Goal: Task Accomplishment & Management: Complete application form

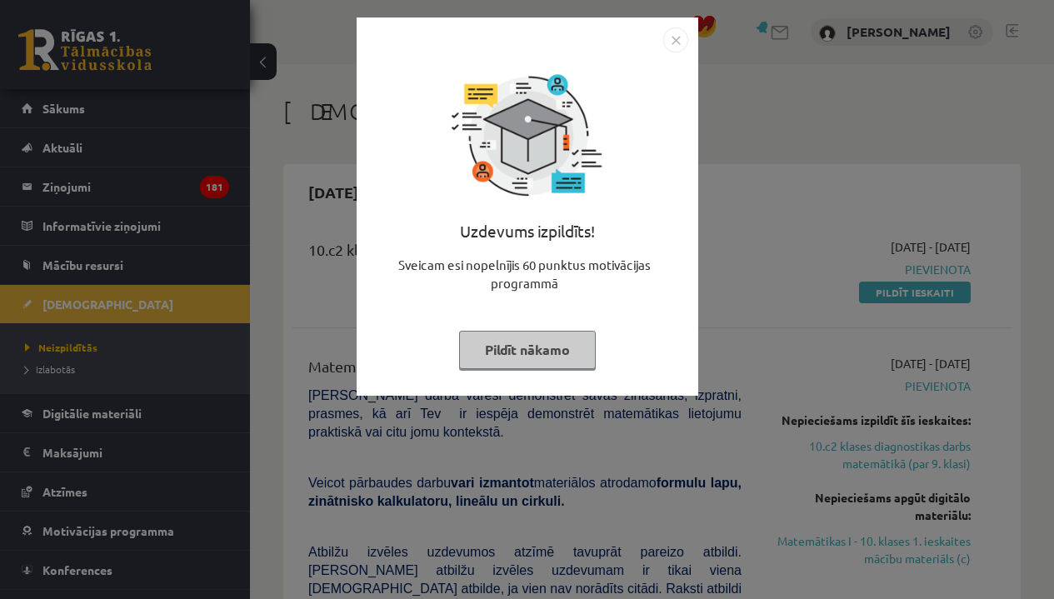
click at [666, 38] on img "Close" at bounding box center [675, 40] width 25 height 25
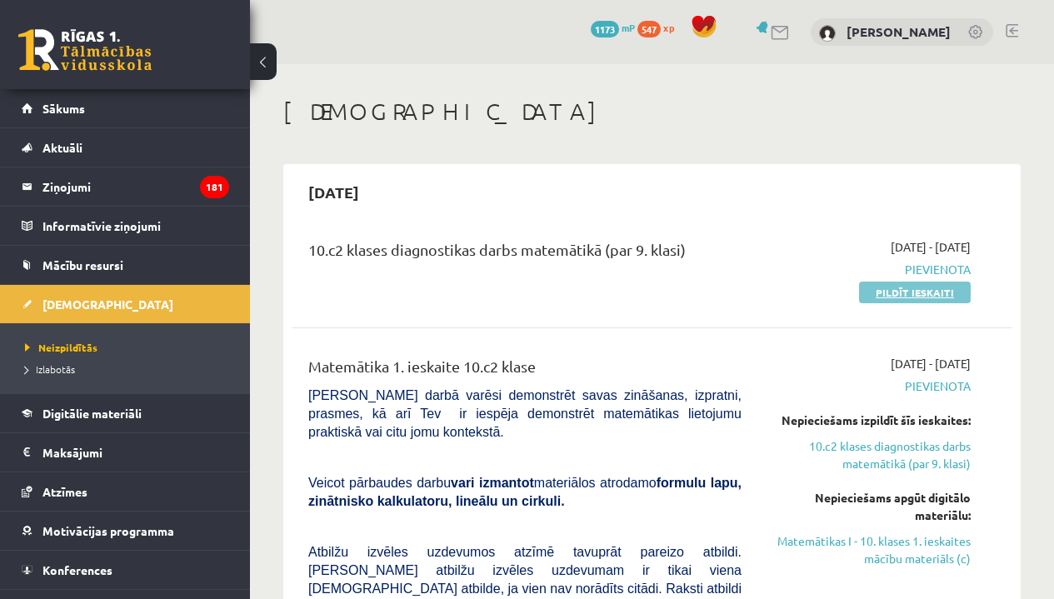
click at [899, 293] on link "Pildīt ieskaiti" at bounding box center [915, 293] width 112 height 22
click at [879, 296] on link "Pildīt ieskaiti" at bounding box center [915, 293] width 112 height 22
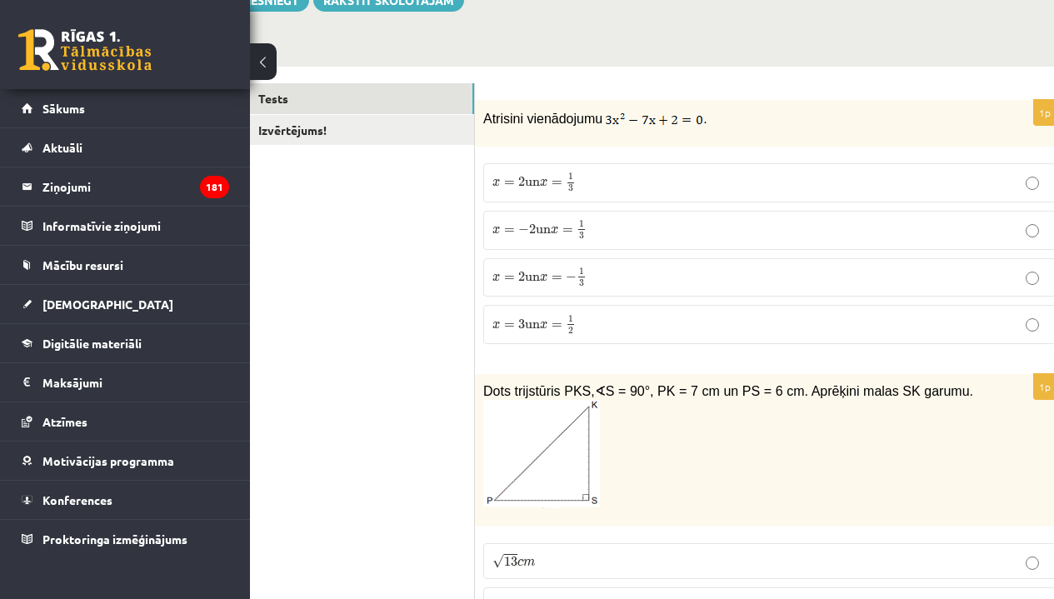
scroll to position [218, 51]
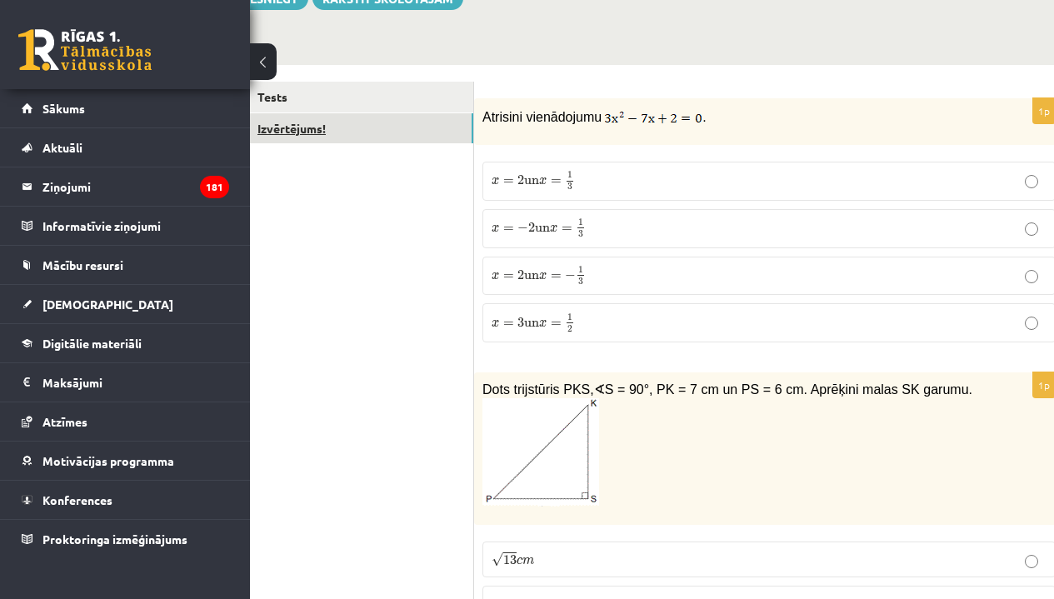
click at [396, 129] on link "Izvērtējums!" at bounding box center [361, 128] width 224 height 31
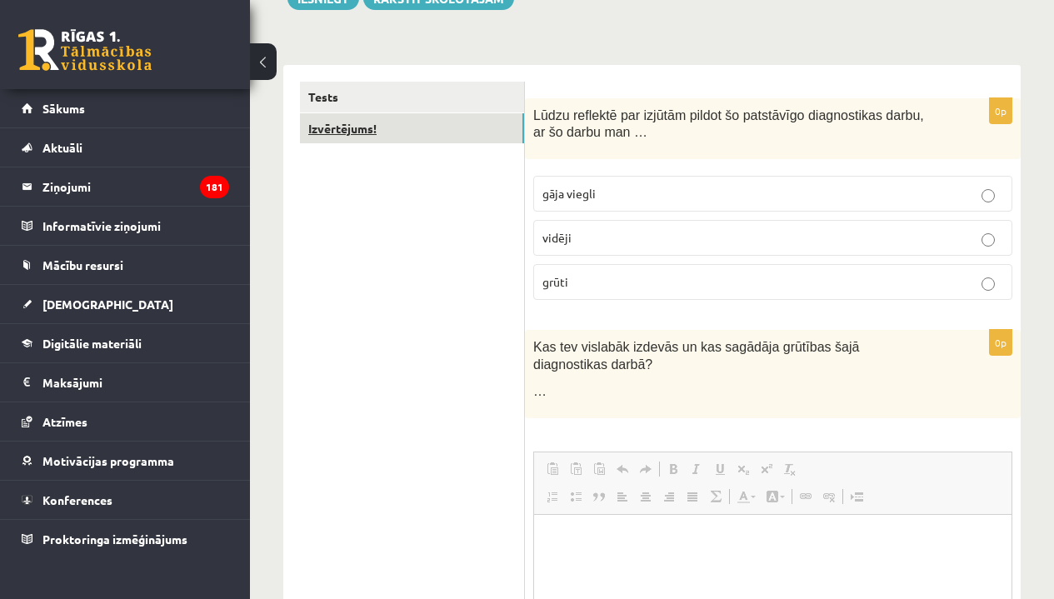
scroll to position [0, 0]
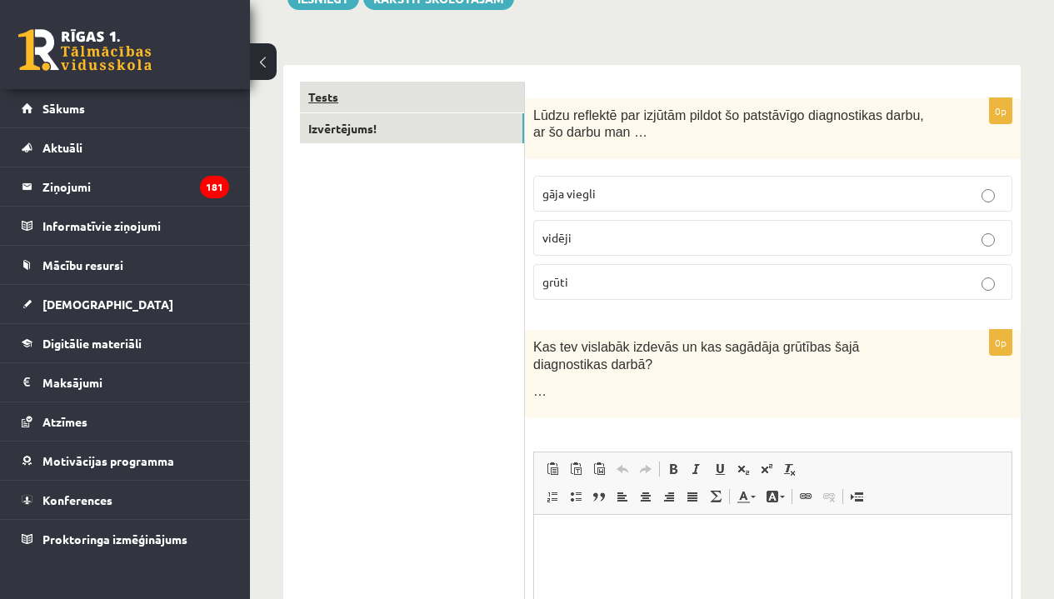
click at [366, 95] on link "Tests" at bounding box center [412, 97] width 224 height 31
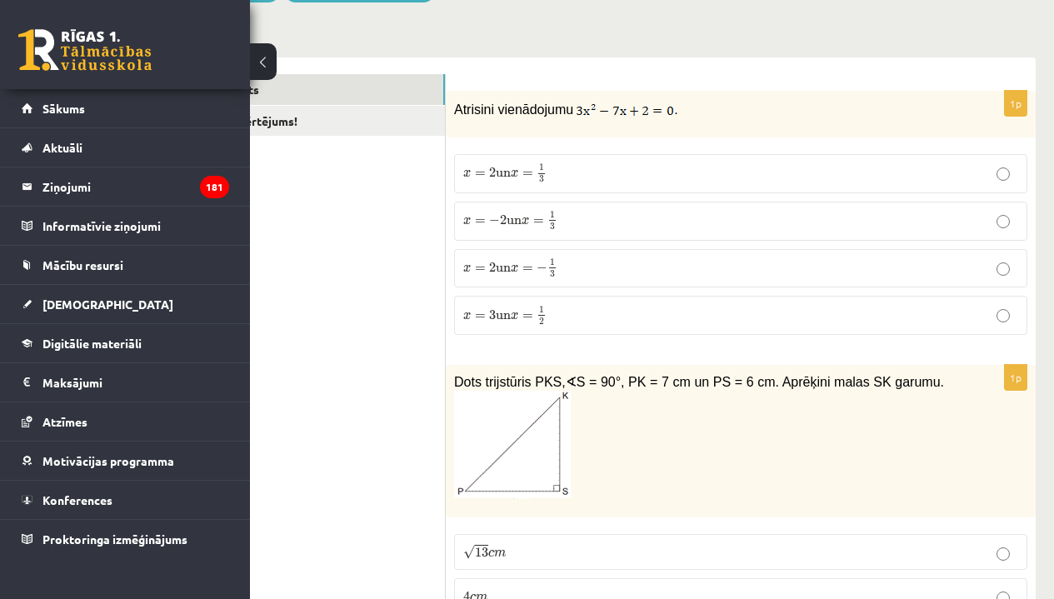
scroll to position [225, 83]
click at [592, 158] on label "x = 2 un x = 1 3 x = 2 un x = 1 3" at bounding box center [736, 173] width 573 height 39
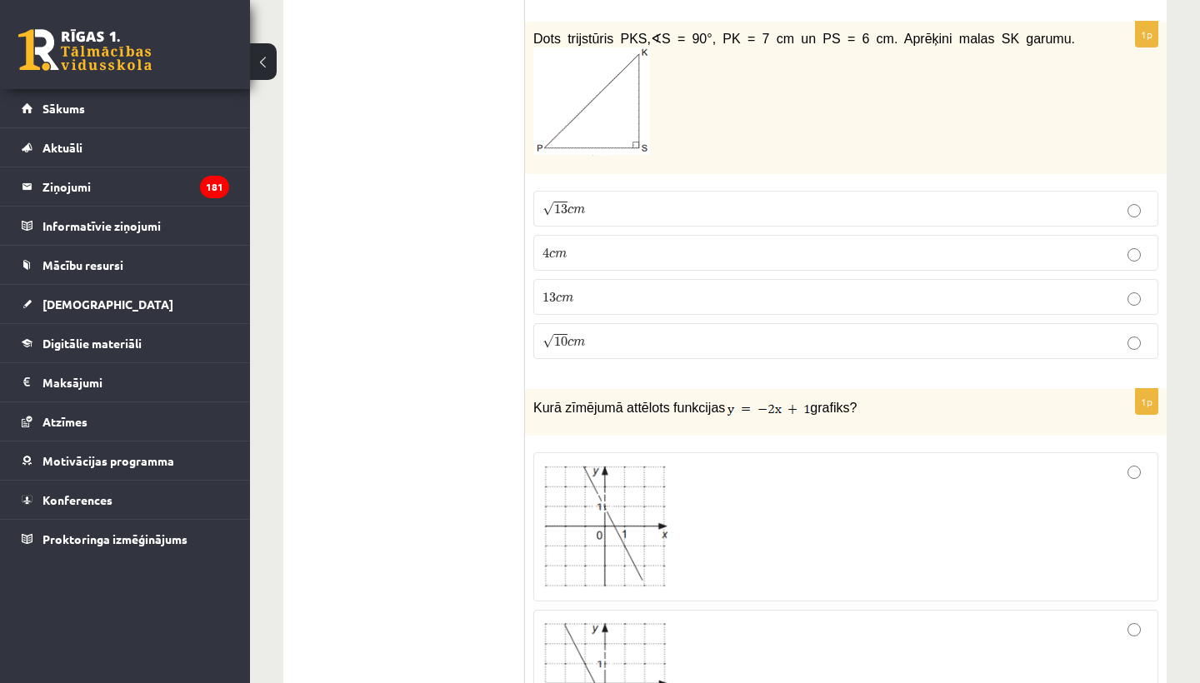
scroll to position [568, 0]
click at [643, 200] on label "√ 13 c m 13 c m" at bounding box center [845, 209] width 625 height 36
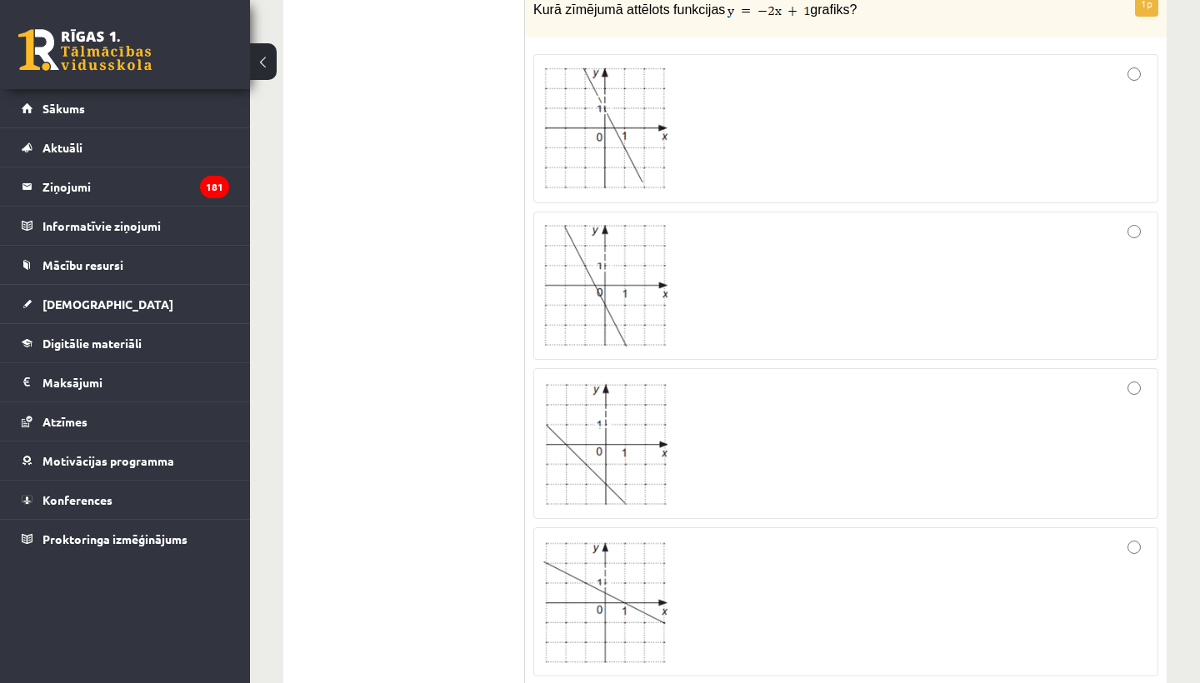
scroll to position [964, 0]
click at [775, 396] on div at bounding box center [846, 446] width 607 height 133
click at [768, 119] on div at bounding box center [846, 131] width 607 height 131
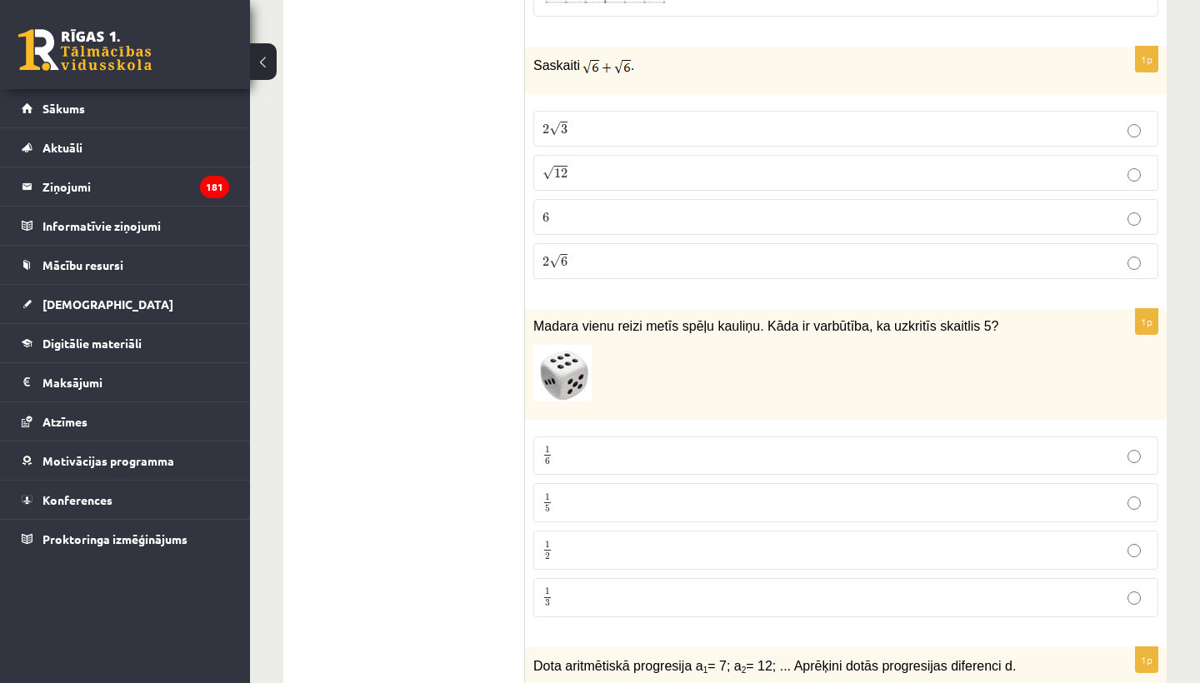
scroll to position [1634, 0]
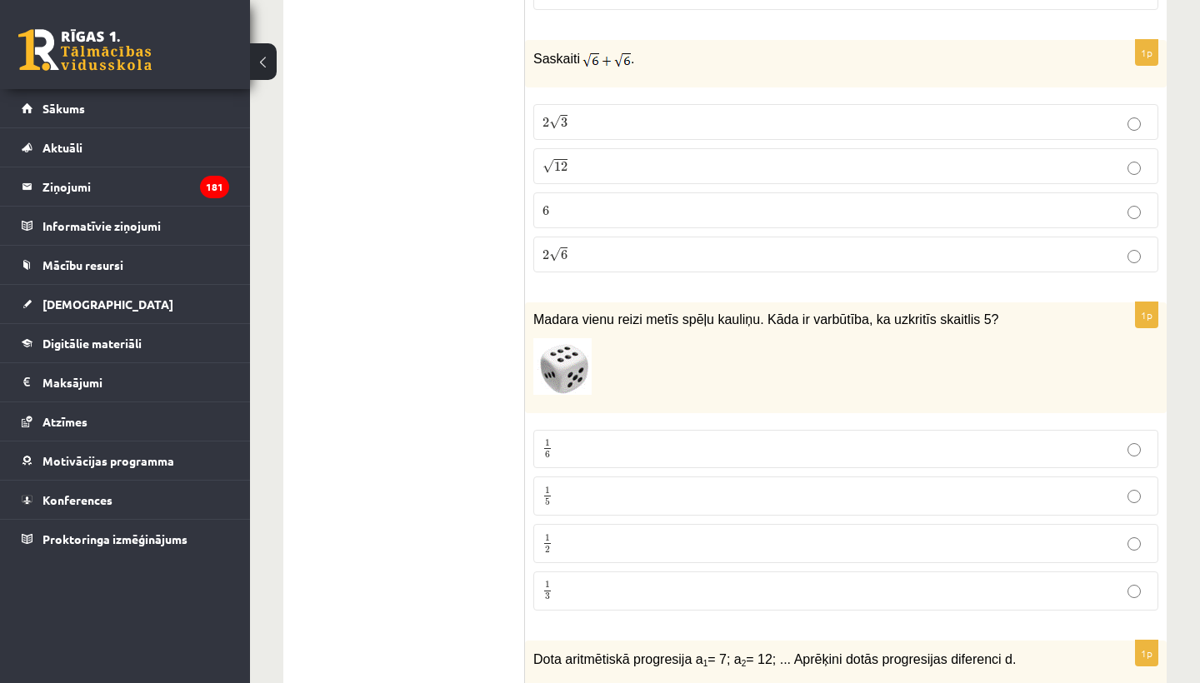
click at [586, 253] on p "2 √ 6 2 6" at bounding box center [846, 255] width 607 height 18
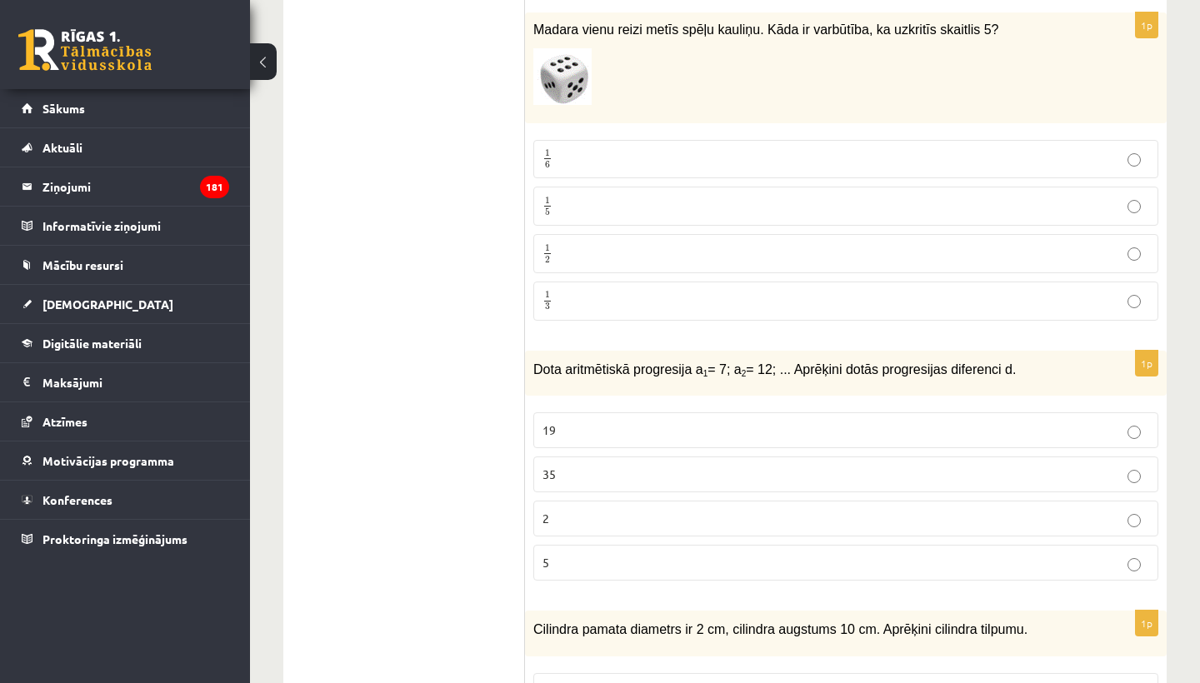
scroll to position [1925, 0]
click at [751, 154] on p "1 6 1 6" at bounding box center [846, 158] width 607 height 21
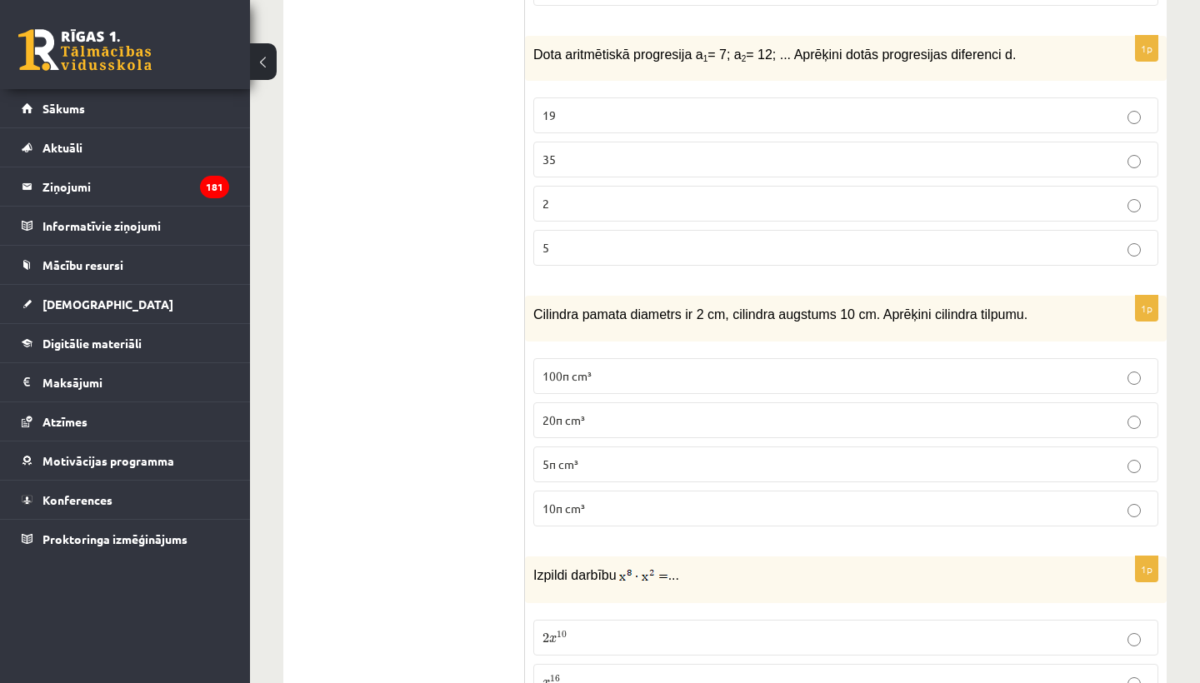
scroll to position [2250, 0]
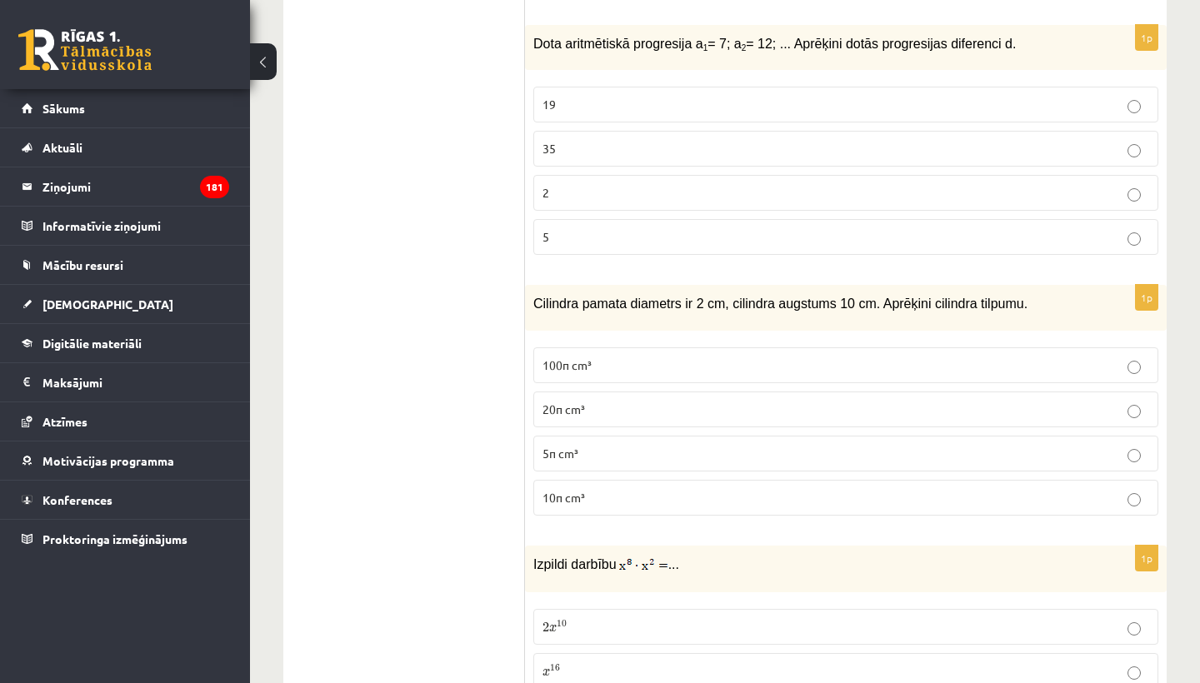
click at [629, 233] on p "5" at bounding box center [846, 237] width 607 height 18
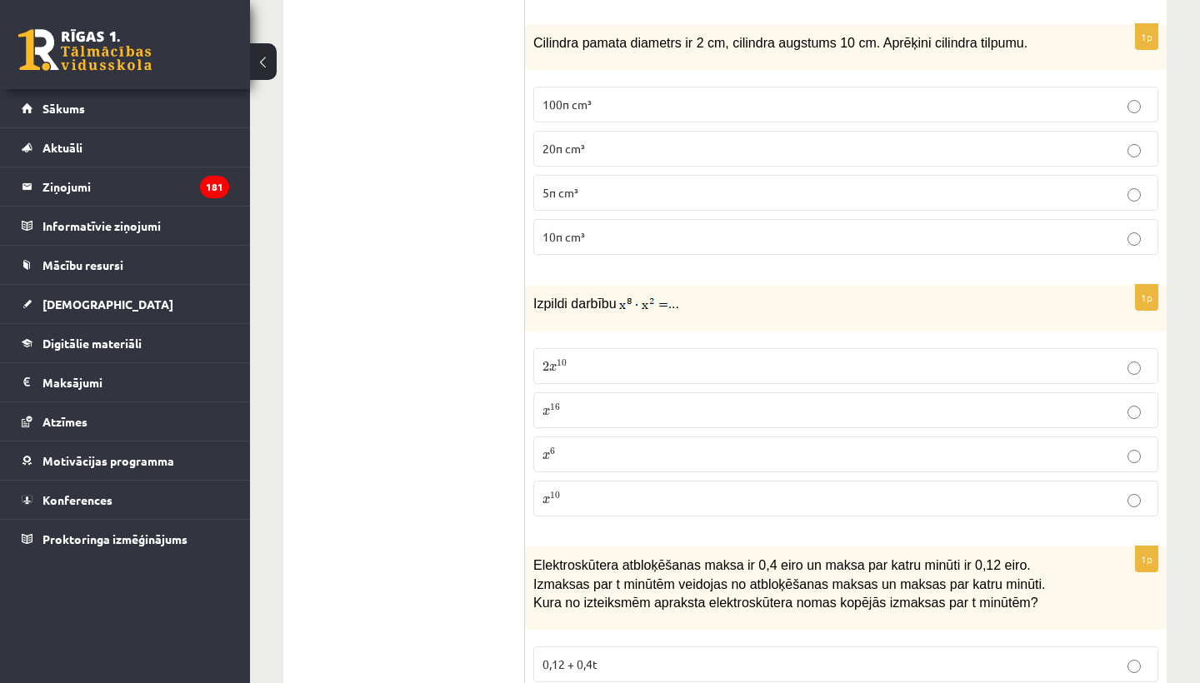
scroll to position [2513, 0]
click at [577, 498] on p "x 10 x 10" at bounding box center [846, 497] width 607 height 18
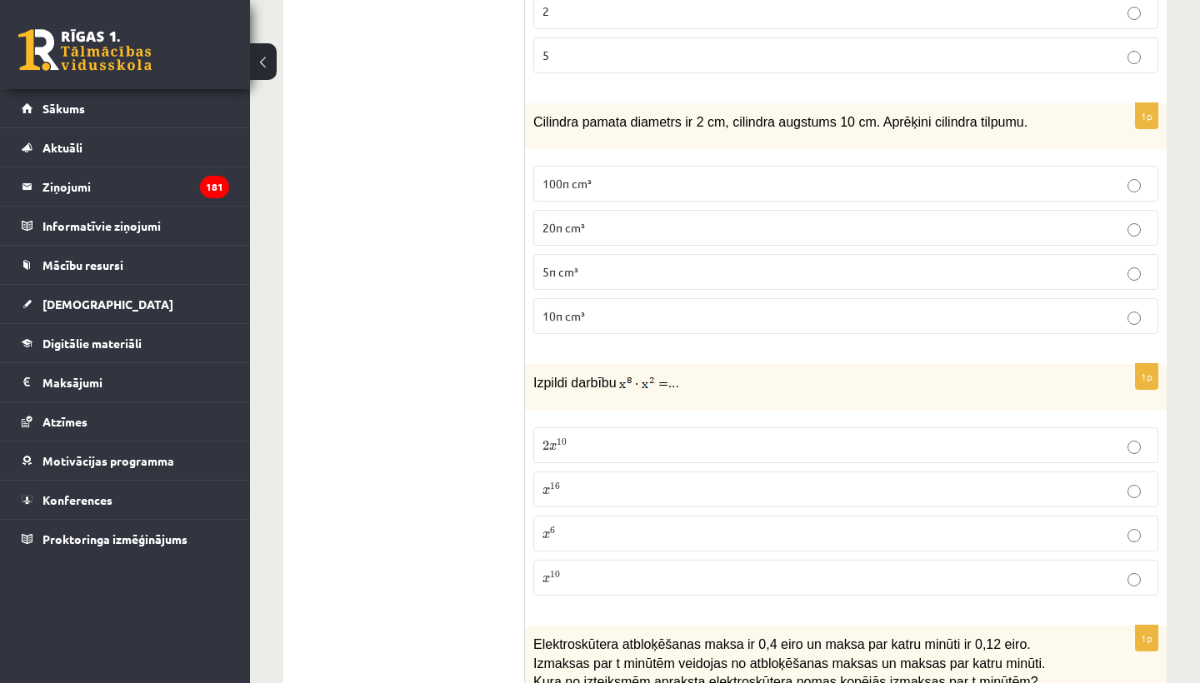
scroll to position [2411, 0]
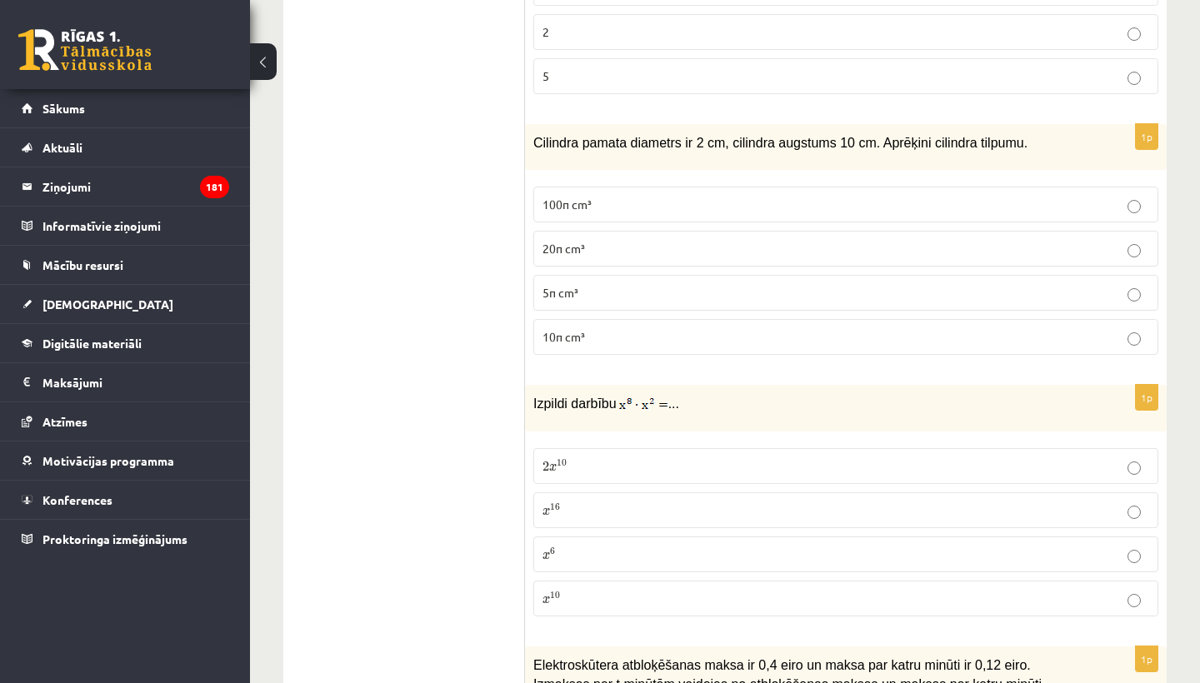
click at [623, 337] on p "10π cm³" at bounding box center [846, 337] width 607 height 18
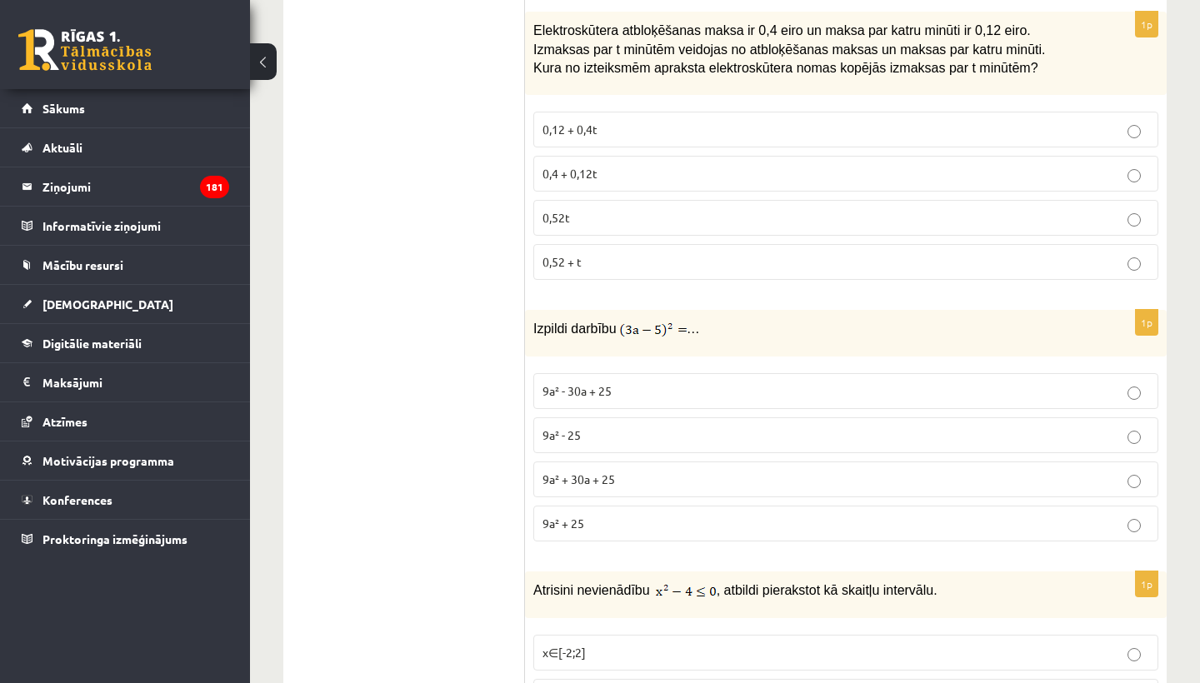
scroll to position [3047, 0]
click at [629, 166] on p "0,4 + 0,12t" at bounding box center [846, 172] width 607 height 18
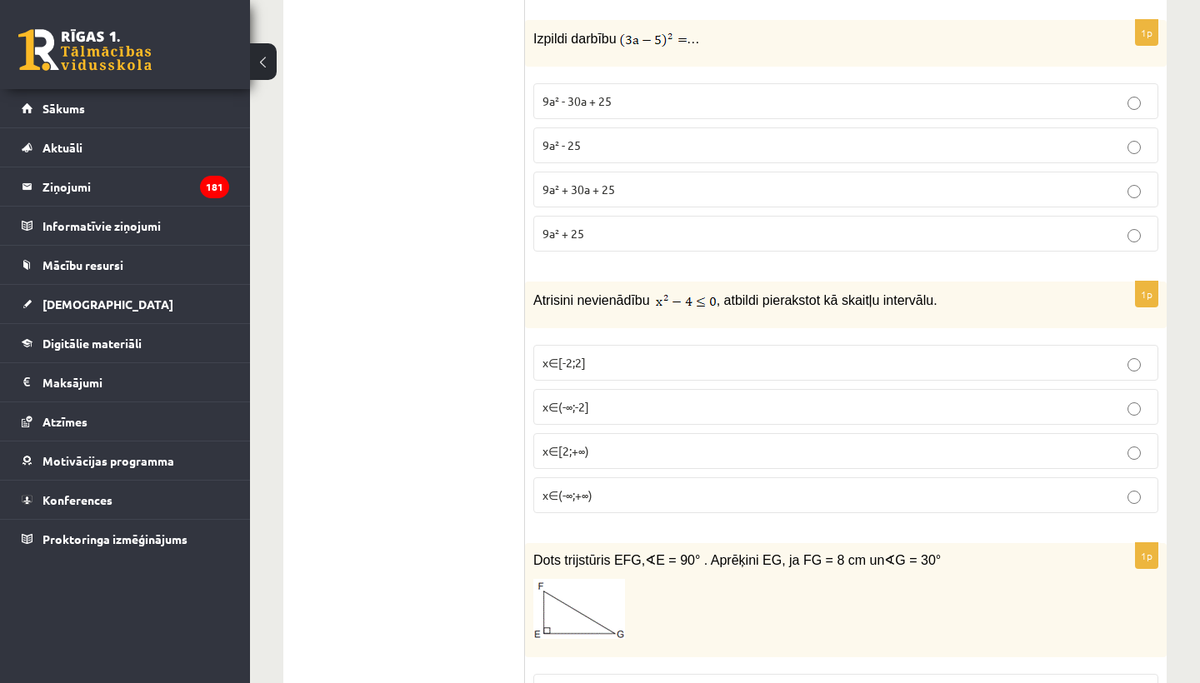
scroll to position [3342, 0]
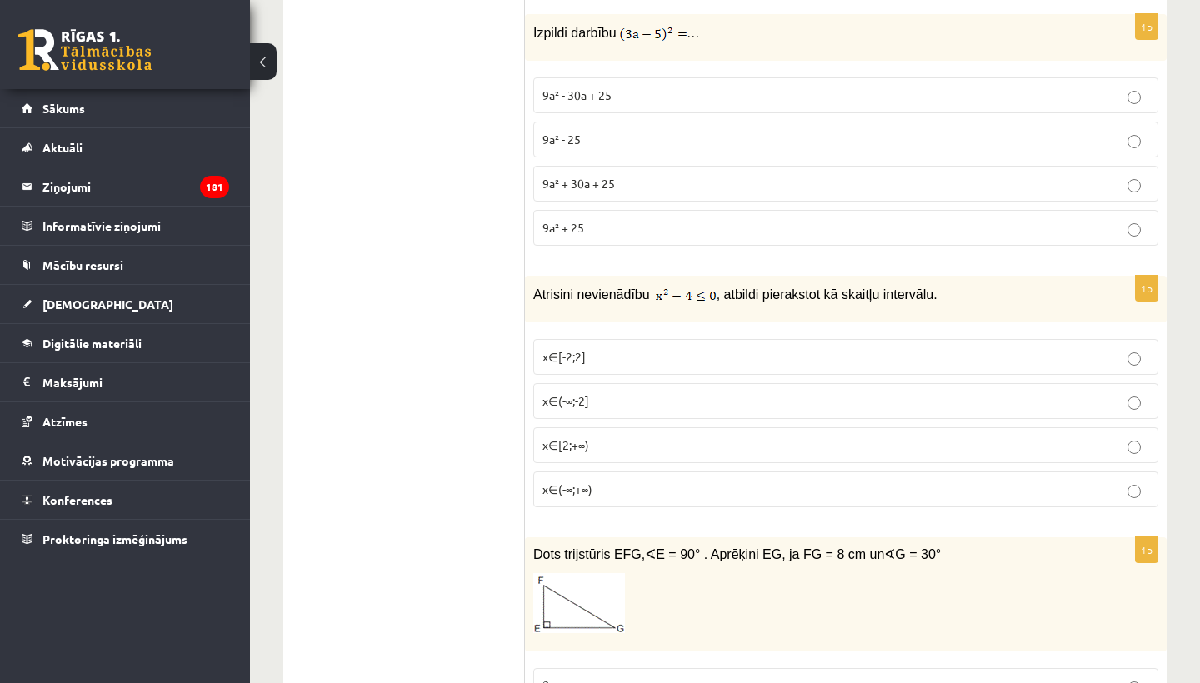
click at [648, 178] on p "9a² + 30a + 25" at bounding box center [846, 184] width 607 height 18
click at [624, 95] on p "9a² - 30a + 25" at bounding box center [846, 96] width 607 height 18
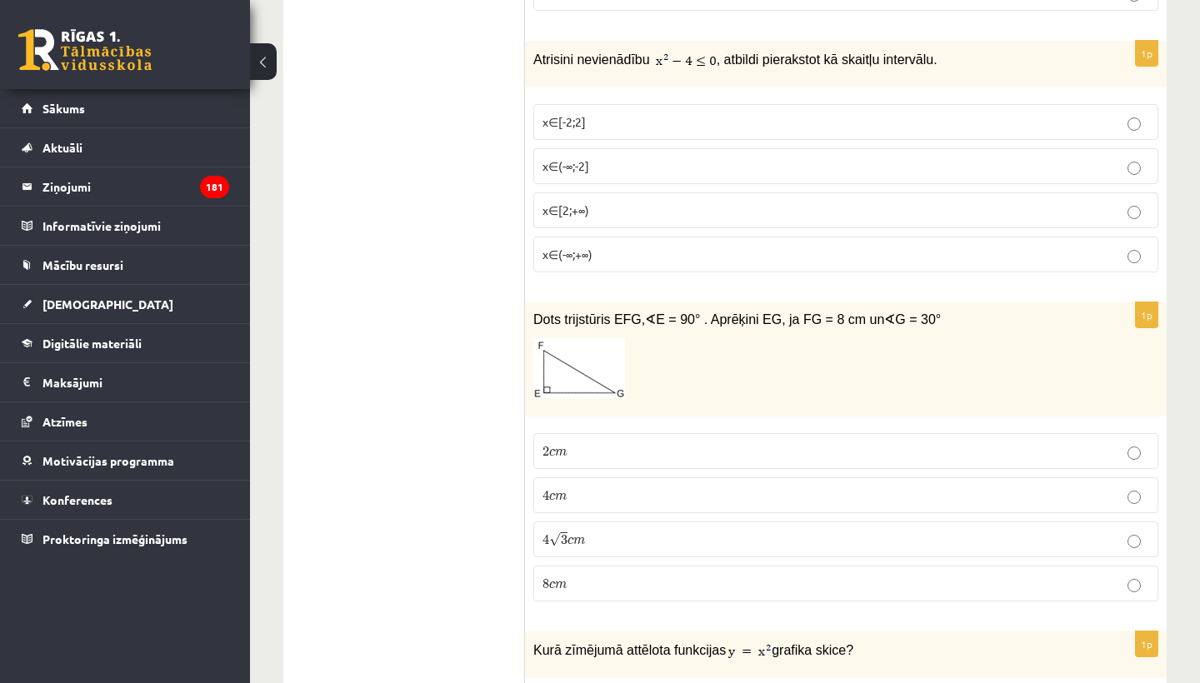
scroll to position [3587, 0]
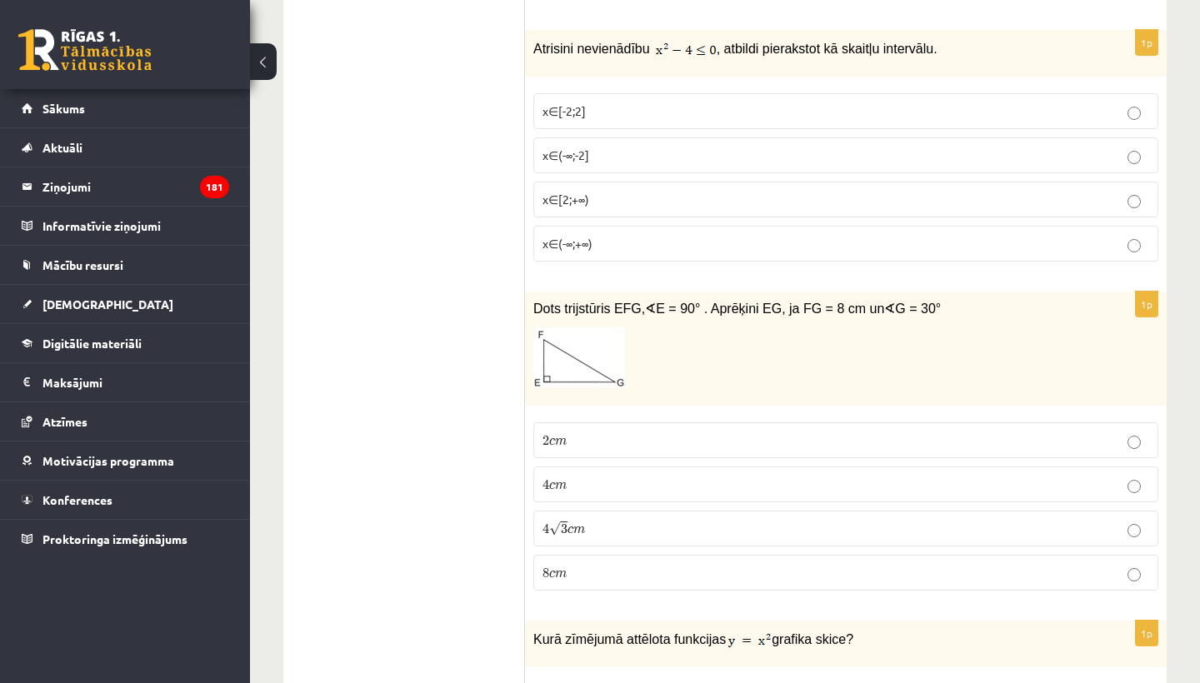
click at [643, 107] on p "x∈[-2;2]" at bounding box center [846, 112] width 607 height 18
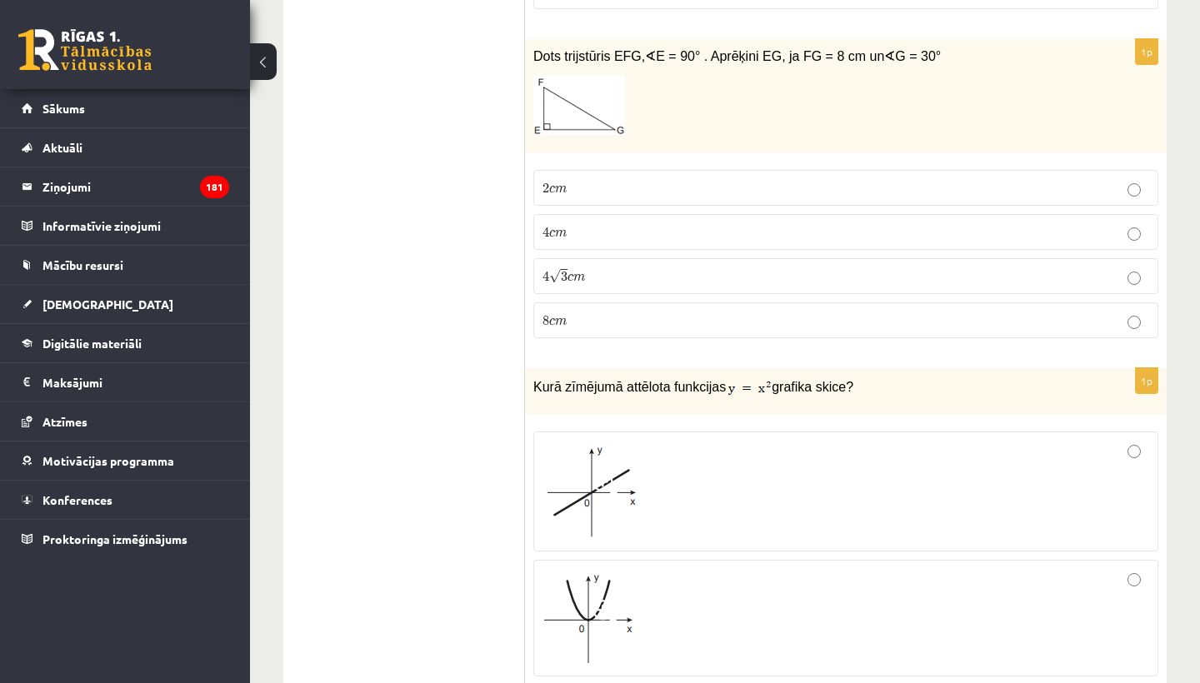
scroll to position [3843, 0]
click at [688, 271] on p "4 √ 3 c m 4 3 c m" at bounding box center [846, 274] width 607 height 18
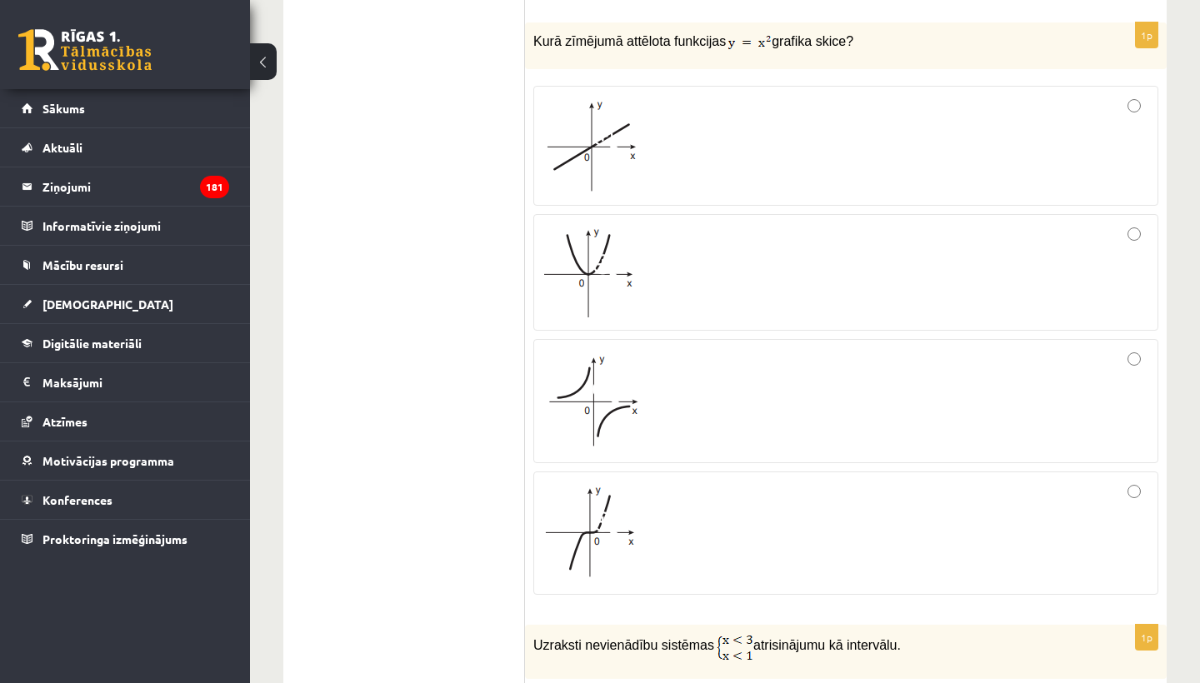
scroll to position [4187, 0]
click at [784, 154] on div at bounding box center [846, 145] width 607 height 102
click at [689, 288] on div at bounding box center [846, 272] width 607 height 98
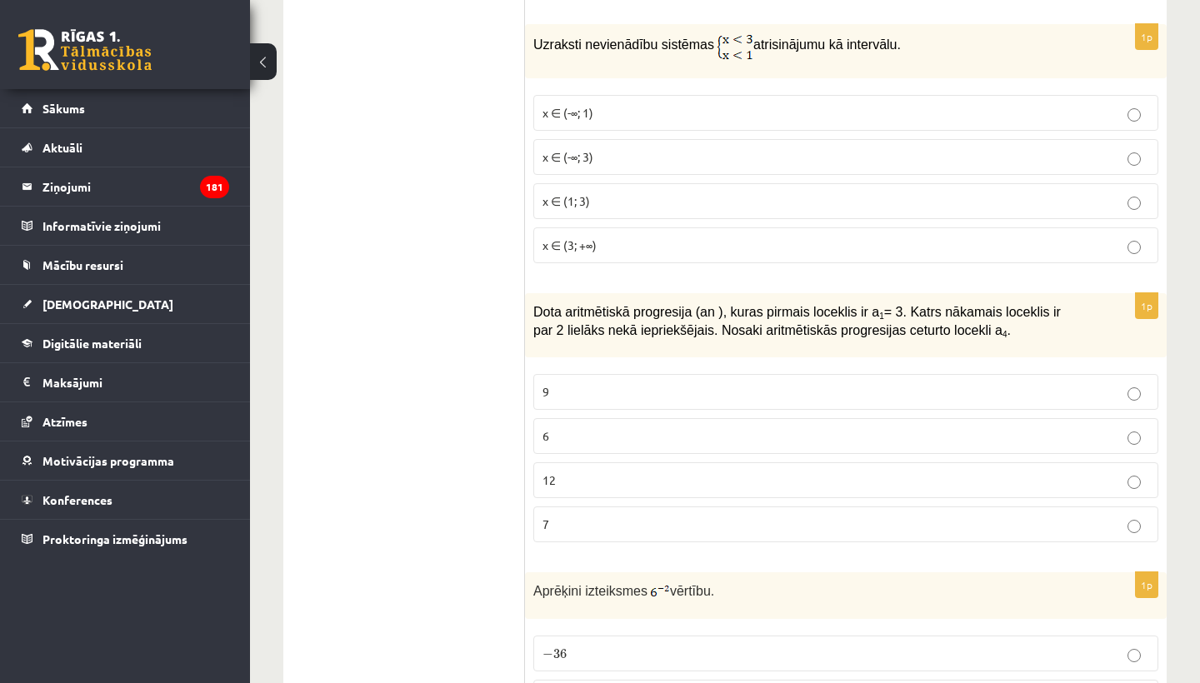
scroll to position [4789, 0]
click at [682, 99] on label "x ∈ (-∞; 1)" at bounding box center [845, 111] width 625 height 36
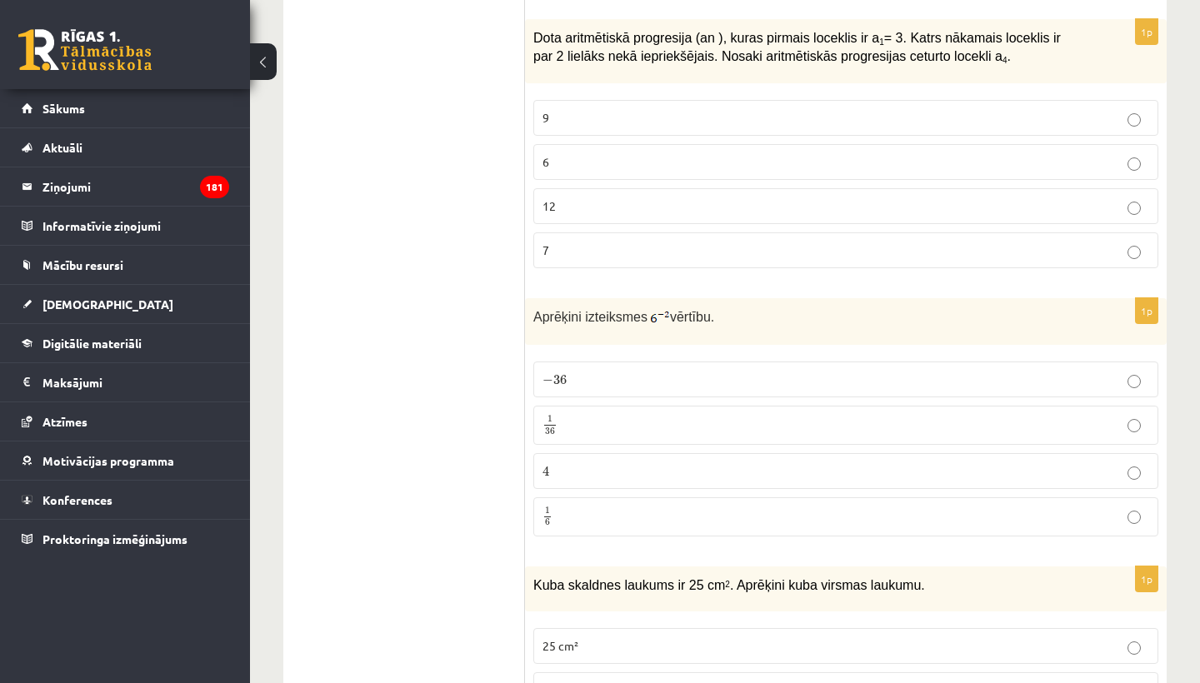
scroll to position [5066, 0]
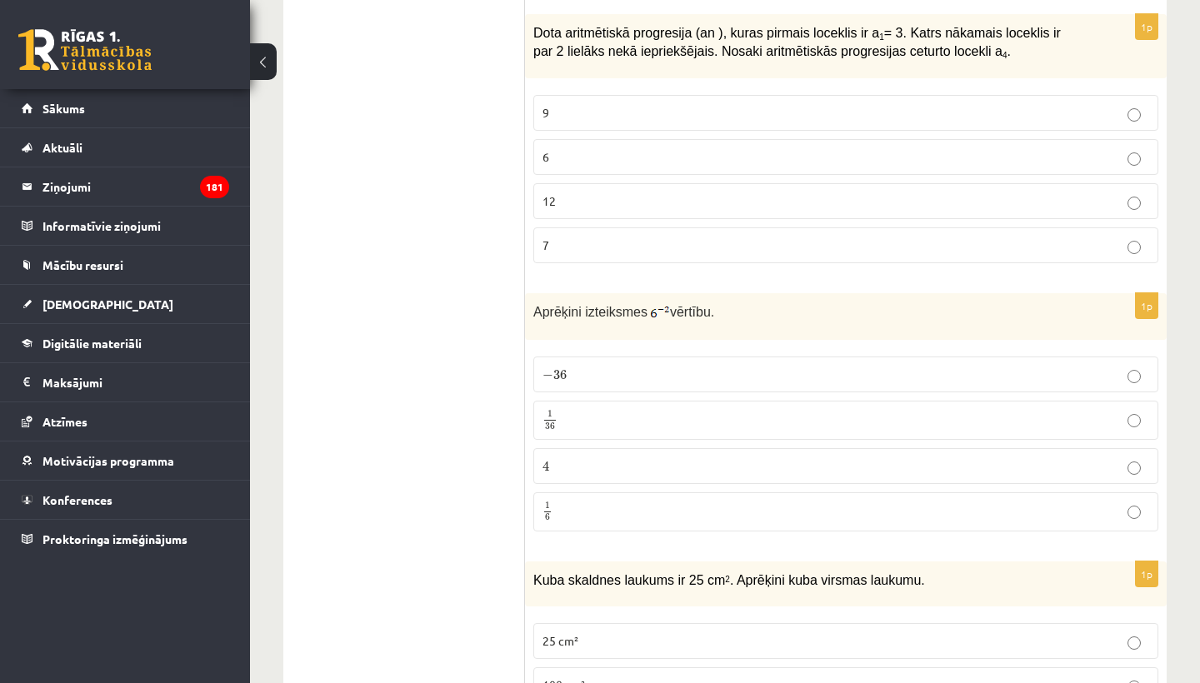
click at [741, 416] on p "1 36 1 36" at bounding box center [846, 420] width 607 height 21
click at [728, 111] on p "9" at bounding box center [846, 113] width 607 height 18
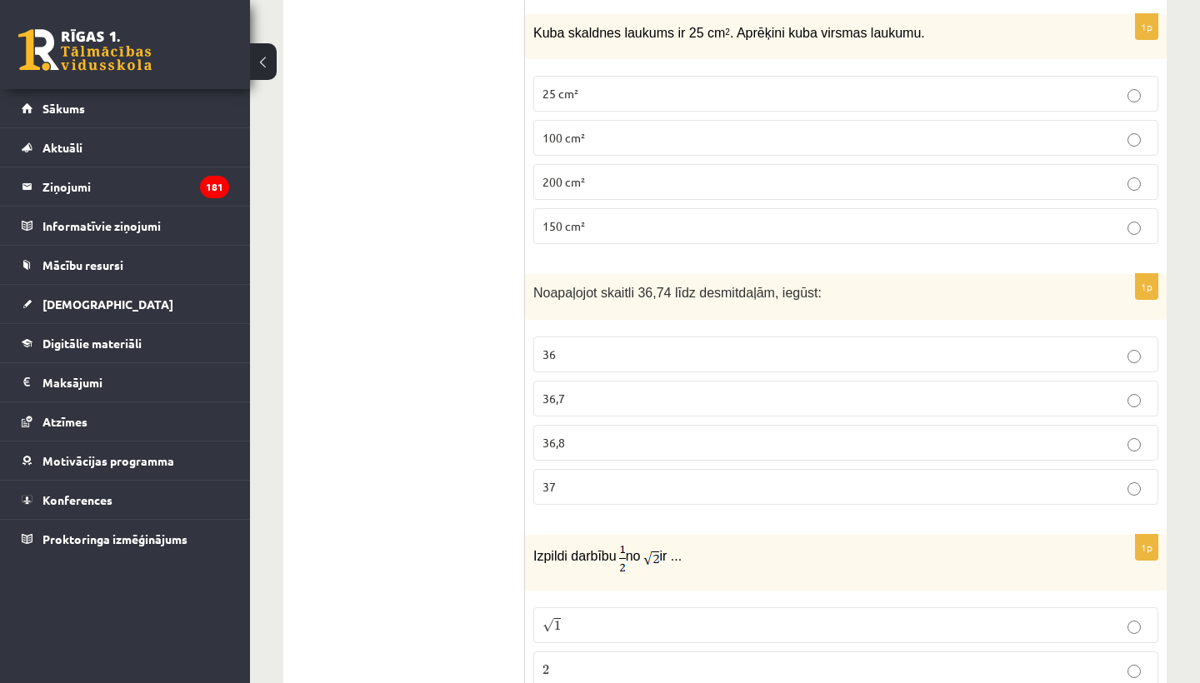
scroll to position [5614, 0]
click at [638, 96] on p "25 cm²" at bounding box center [846, 94] width 607 height 18
click at [626, 220] on p "150 cm²" at bounding box center [846, 227] width 607 height 18
click at [606, 384] on label "36,7" at bounding box center [845, 399] width 625 height 36
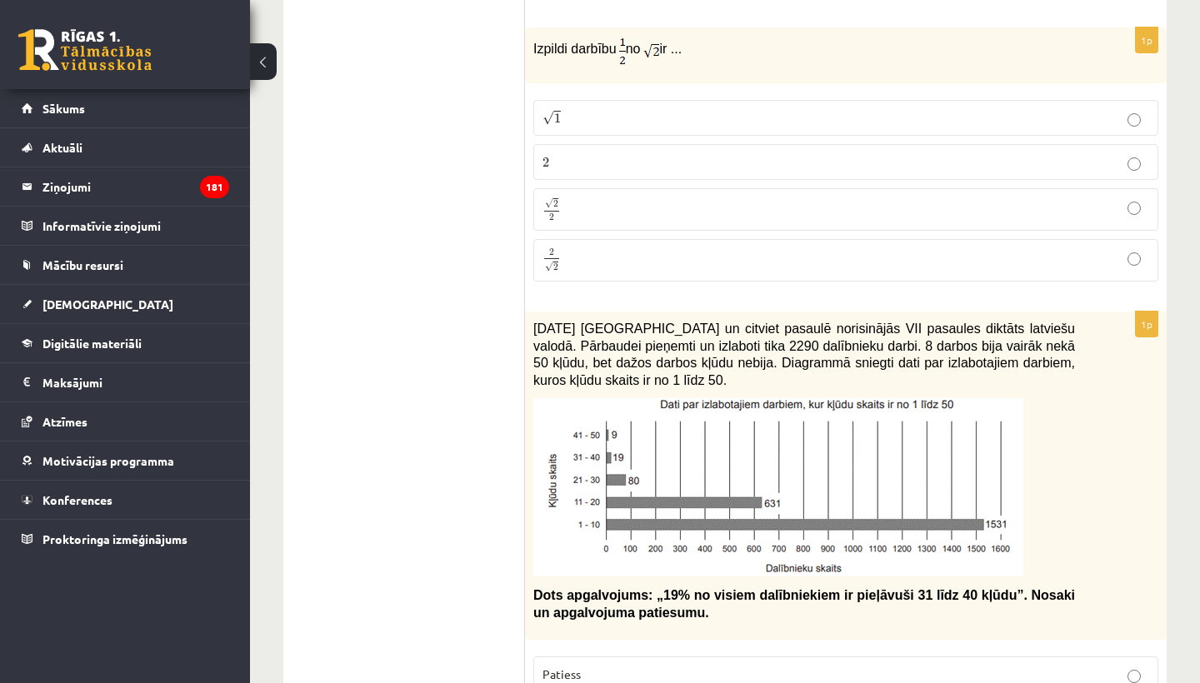
scroll to position [6123, 0]
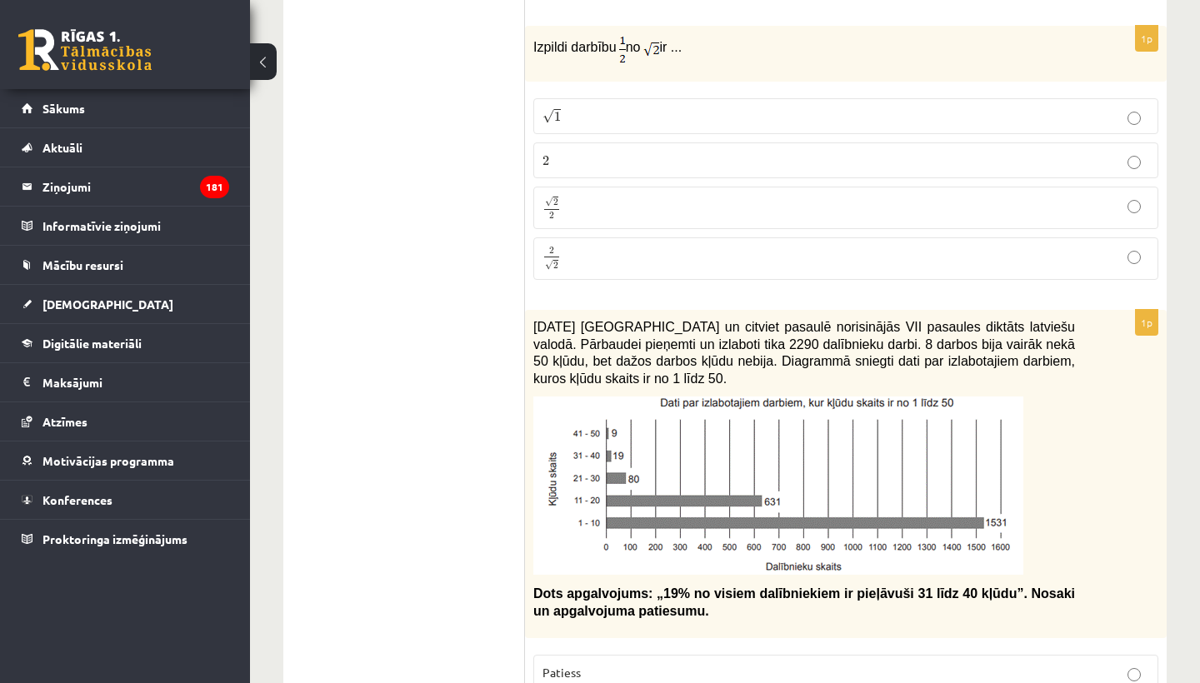
click at [683, 213] on p "√ 2 2 2 2" at bounding box center [846, 208] width 607 height 24
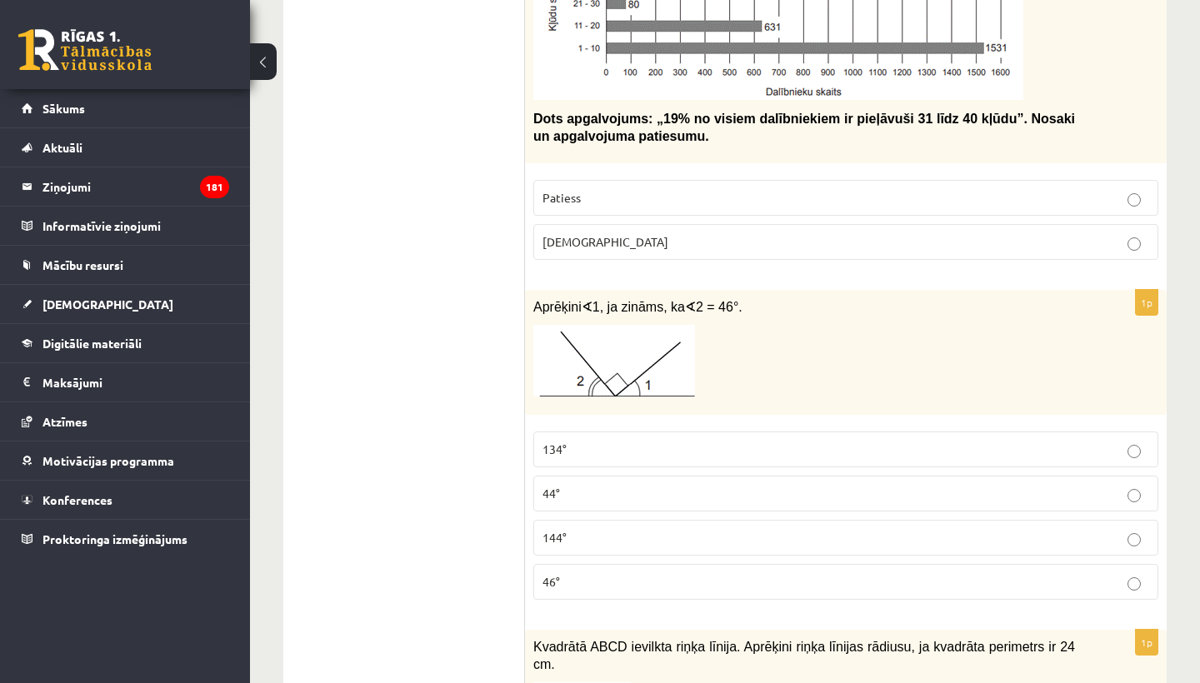
scroll to position [6613, 0]
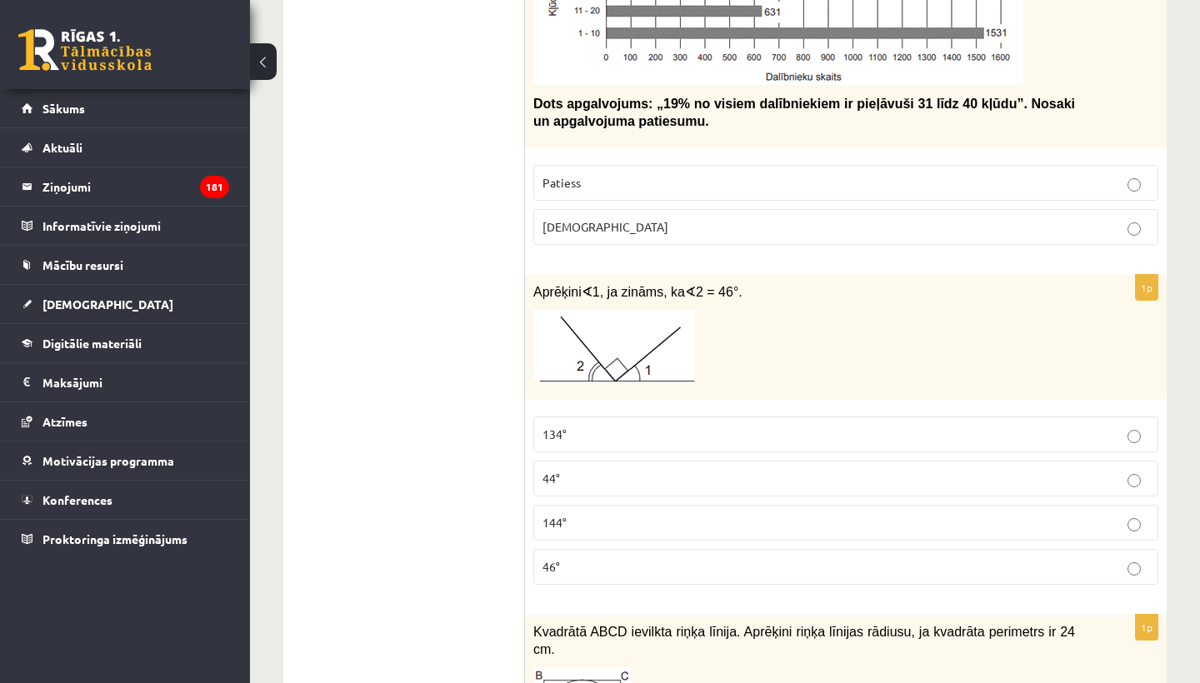
click at [709, 482] on p "44°" at bounding box center [846, 479] width 607 height 18
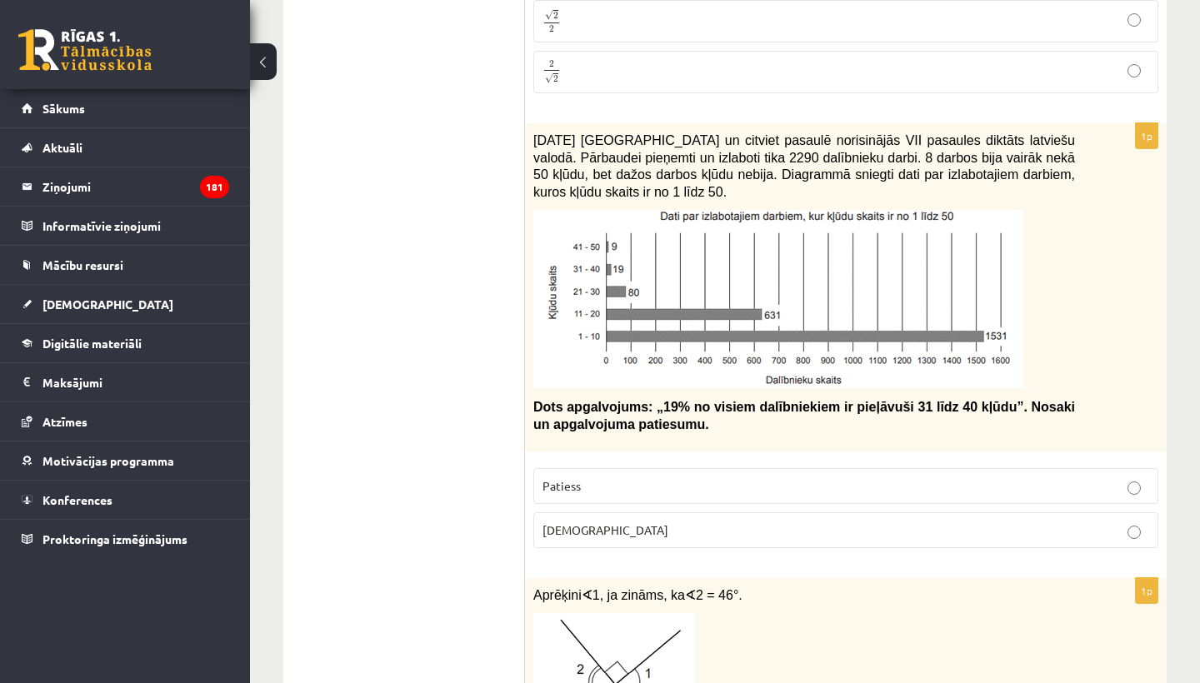
scroll to position [6309, 0]
click at [641, 532] on p "Aplams" at bounding box center [846, 532] width 607 height 18
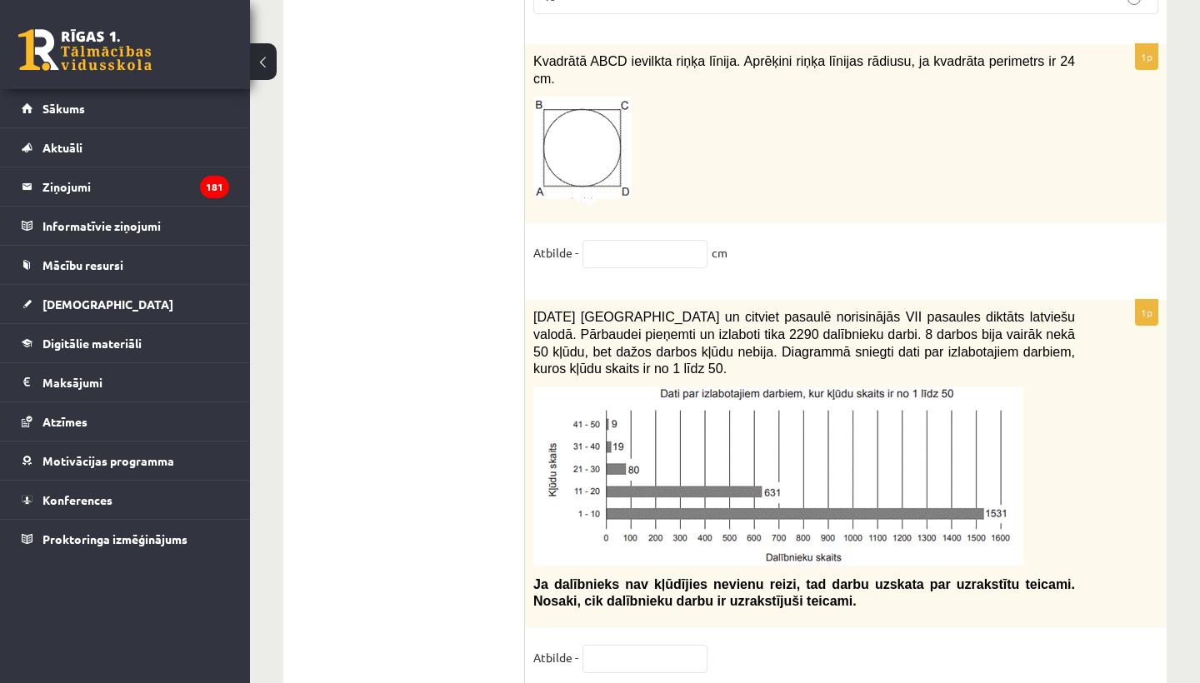
scroll to position [7184, 0]
click at [620, 253] on input "text" at bounding box center [645, 254] width 125 height 28
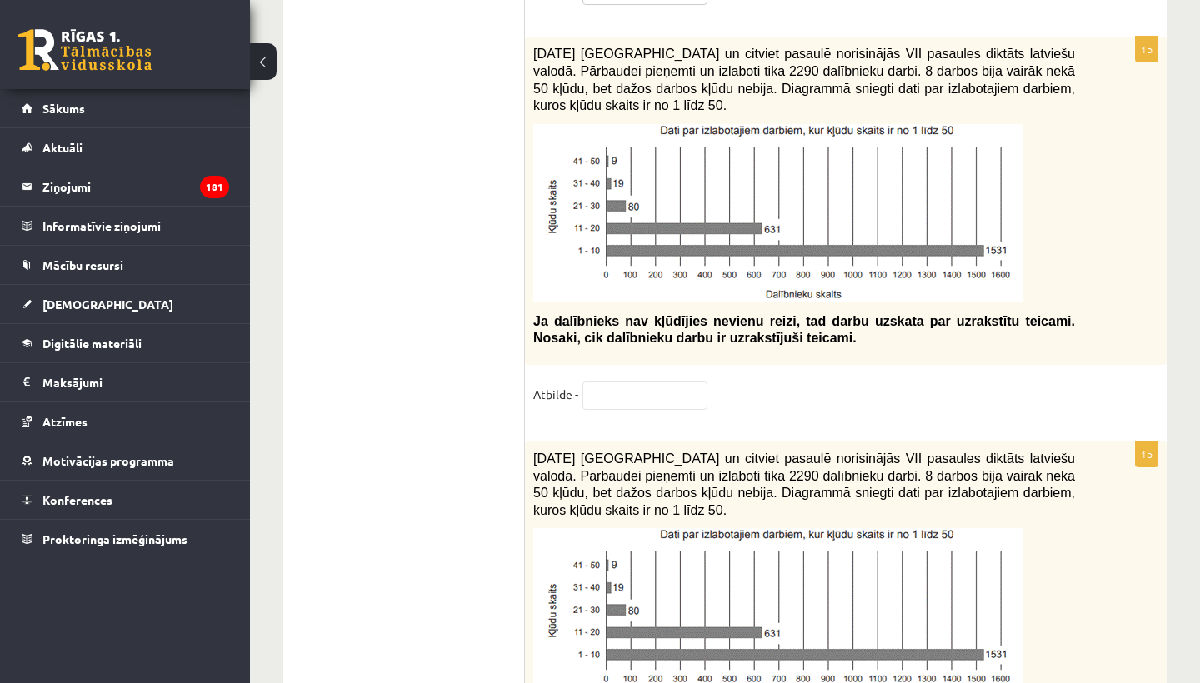
scroll to position [7449, 0]
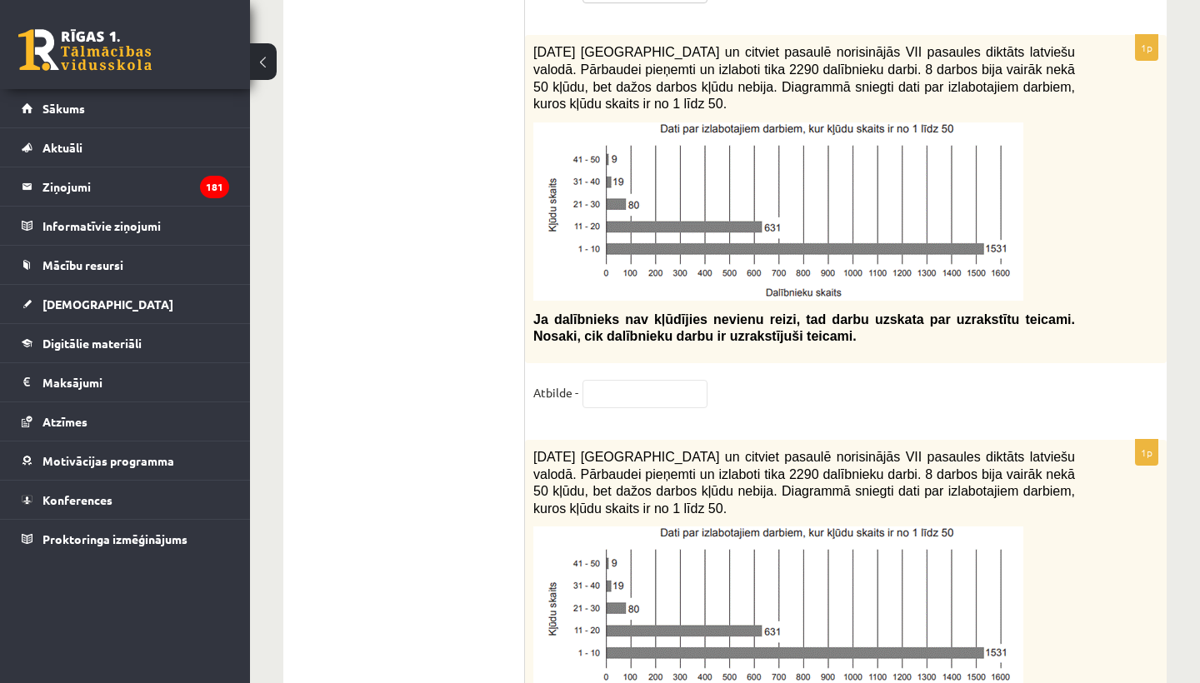
type input "*"
click at [614, 395] on input "text" at bounding box center [645, 394] width 125 height 28
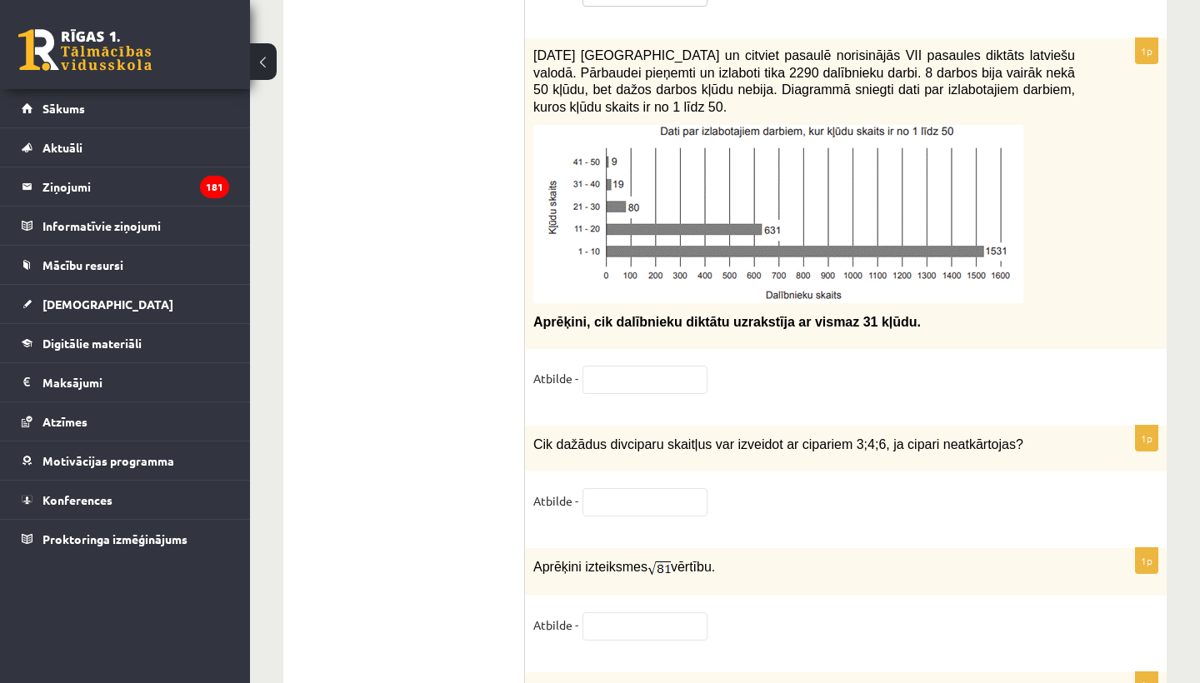
scroll to position [7845, 0]
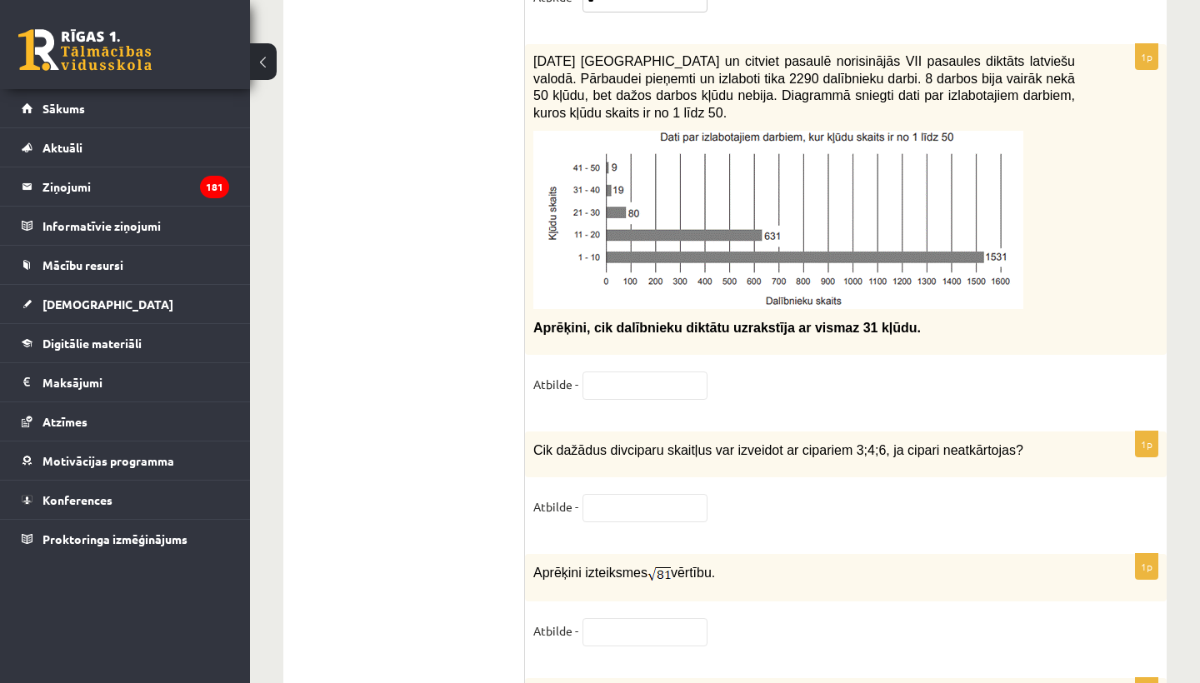
type input "*"
click at [804, 407] on fieldset "Atbilde -" at bounding box center [845, 389] width 625 height 35
click at [681, 395] on input "text" at bounding box center [645, 386] width 125 height 28
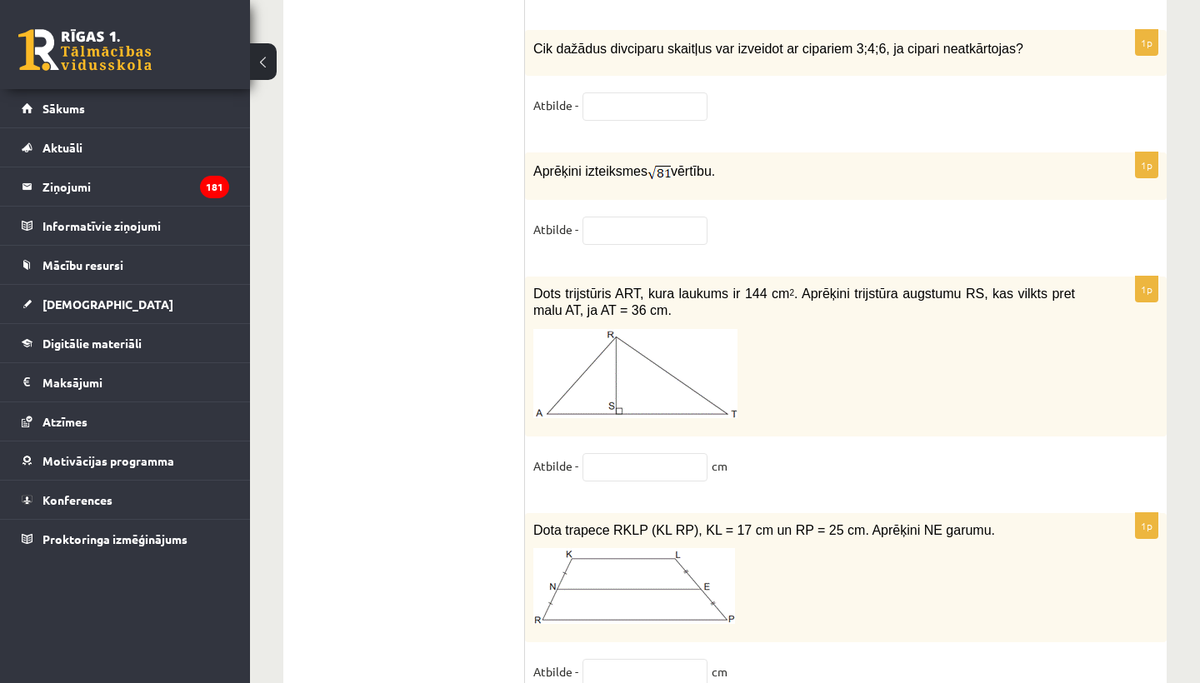
scroll to position [8247, 0]
type input "**"
click at [629, 115] on input "text" at bounding box center [645, 107] width 125 height 28
type input "*"
click at [607, 245] on input "text" at bounding box center [645, 231] width 125 height 28
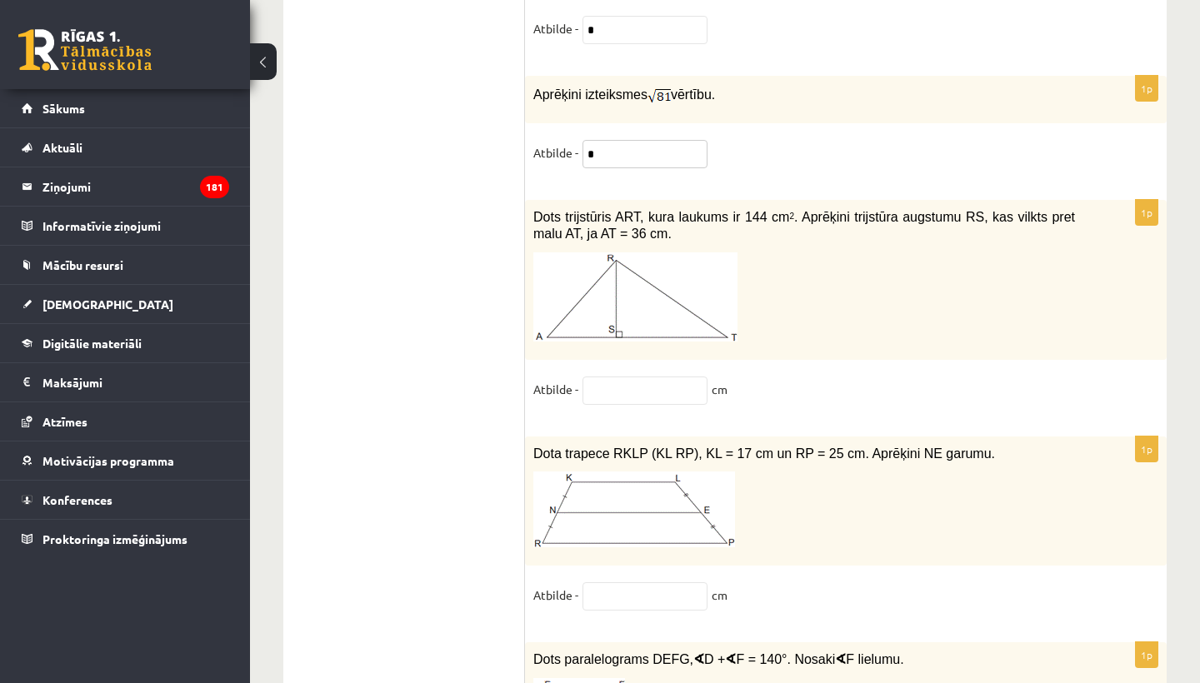
scroll to position [8338, 0]
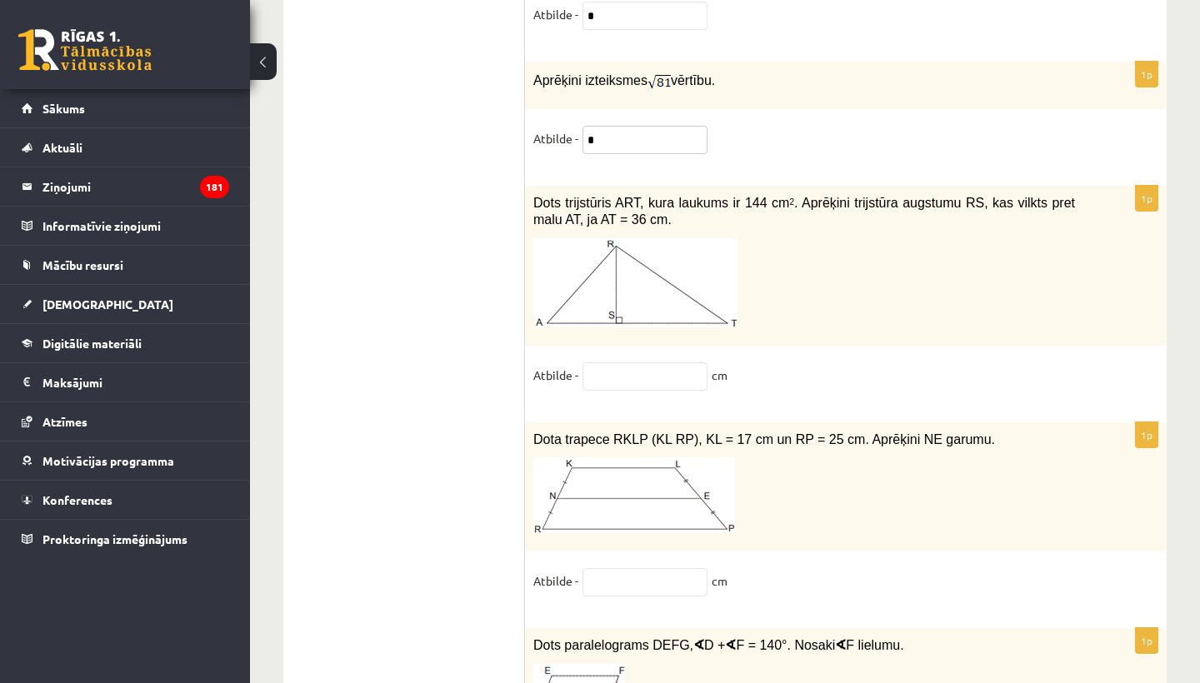
type input "*"
click at [608, 385] on input "text" at bounding box center [645, 377] width 125 height 28
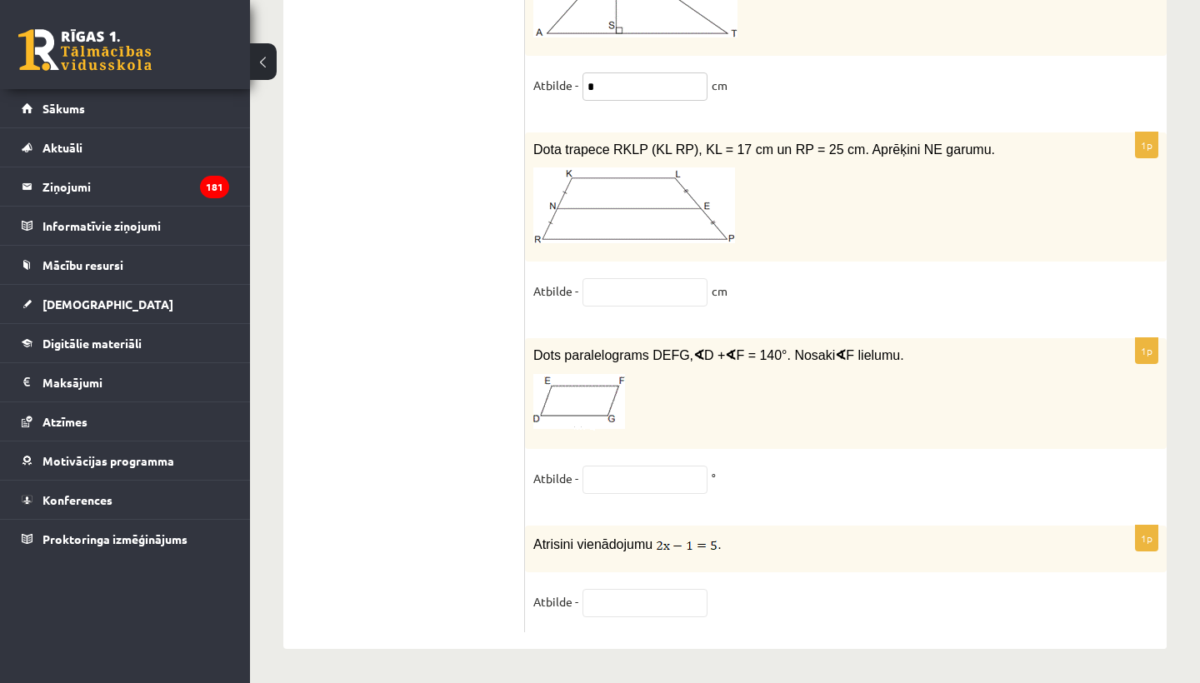
scroll to position [8649, 0]
type input "*"
click at [639, 598] on input "text" at bounding box center [645, 603] width 125 height 28
type input "*"
click at [796, 580] on div "1p Atrisini vienādojumu . Atbilde - *" at bounding box center [846, 579] width 642 height 107
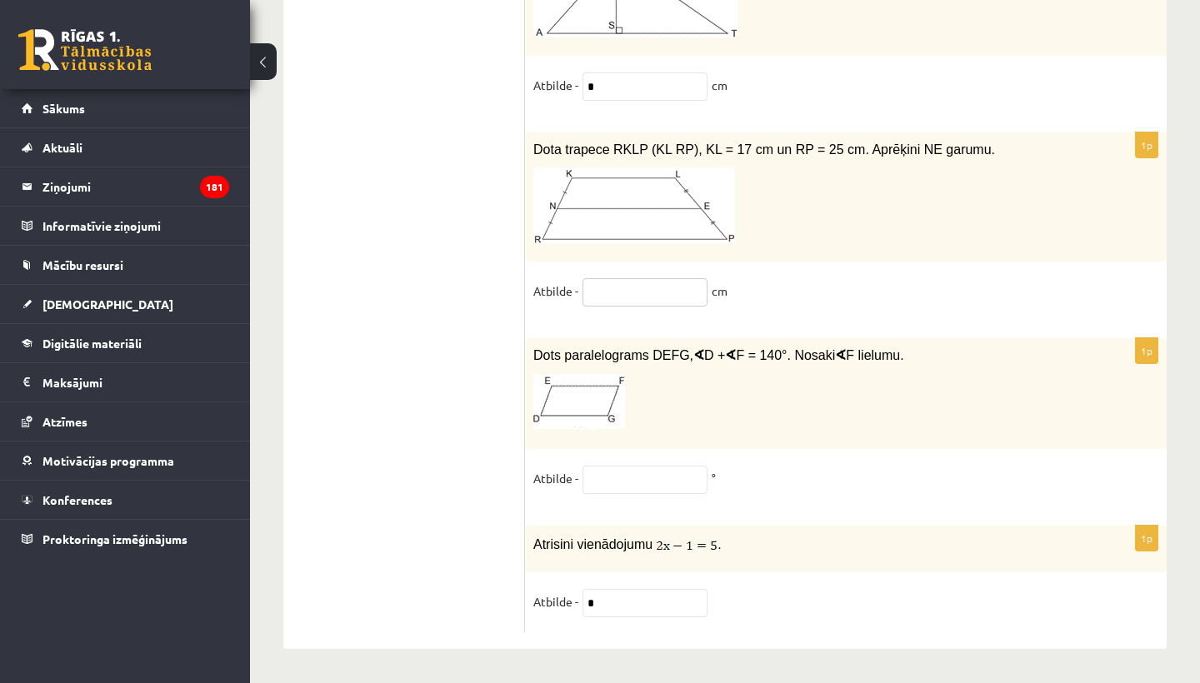
click at [647, 280] on input "text" at bounding box center [645, 292] width 125 height 28
type input "**"
click at [648, 480] on input "text" at bounding box center [645, 480] width 125 height 28
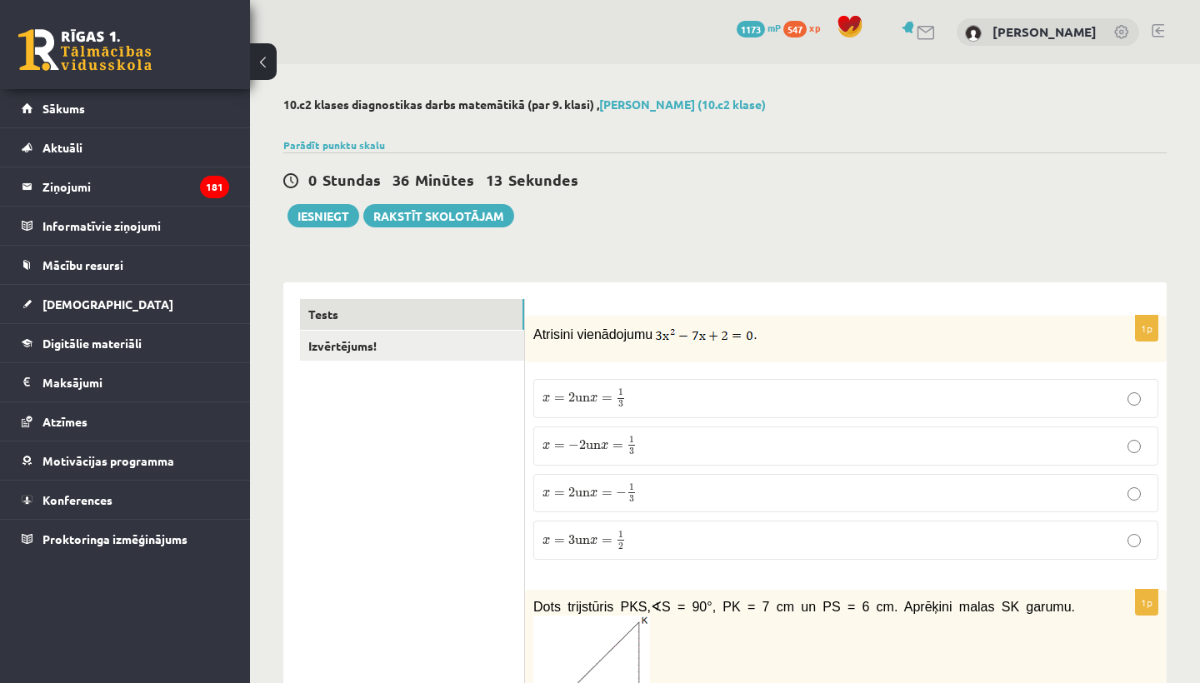
scroll to position [0, 0]
type input "**"
click at [352, 351] on link "Izvērtējums!" at bounding box center [412, 346] width 224 height 31
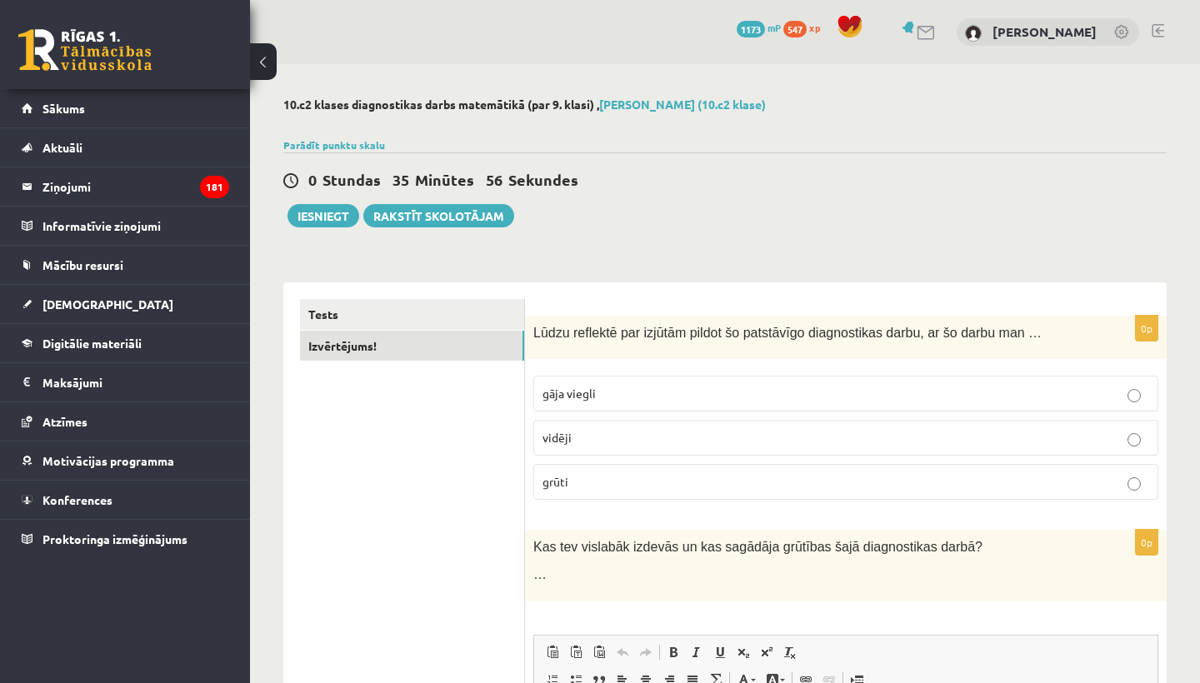
click at [642, 396] on p "gāja viegli" at bounding box center [846, 394] width 607 height 18
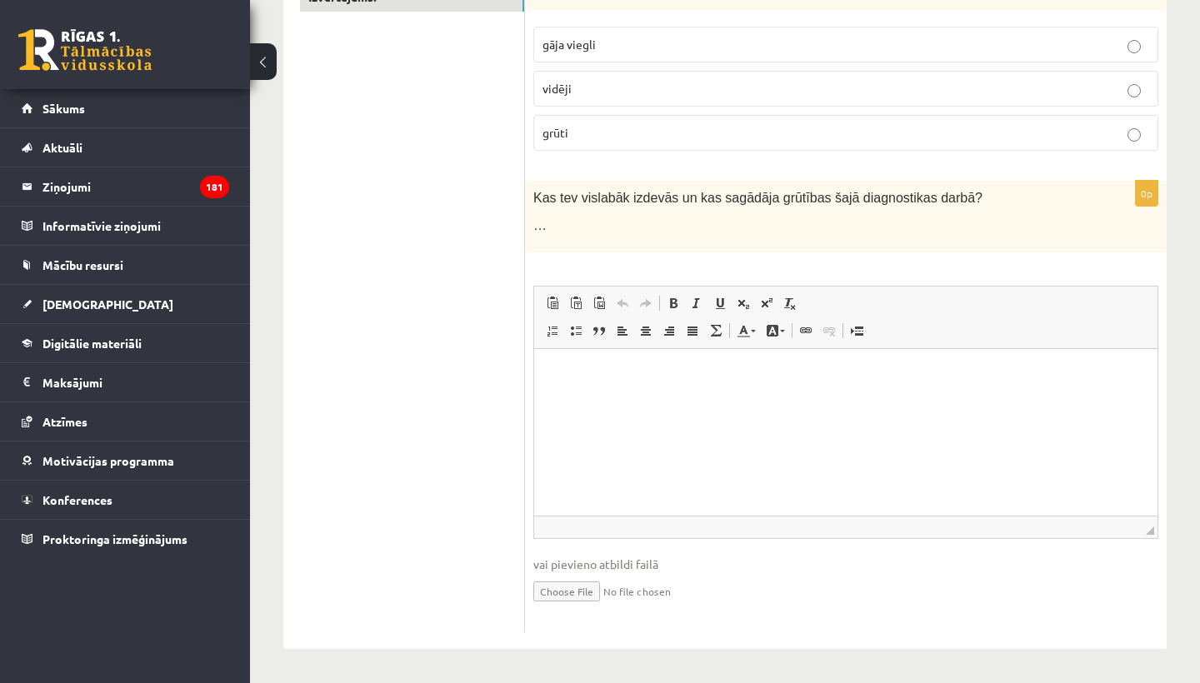
scroll to position [349, 0]
click at [584, 367] on p "Rich Text Editor, wiswyg-editor-user-answer-47433963607280" at bounding box center [846, 374] width 590 height 18
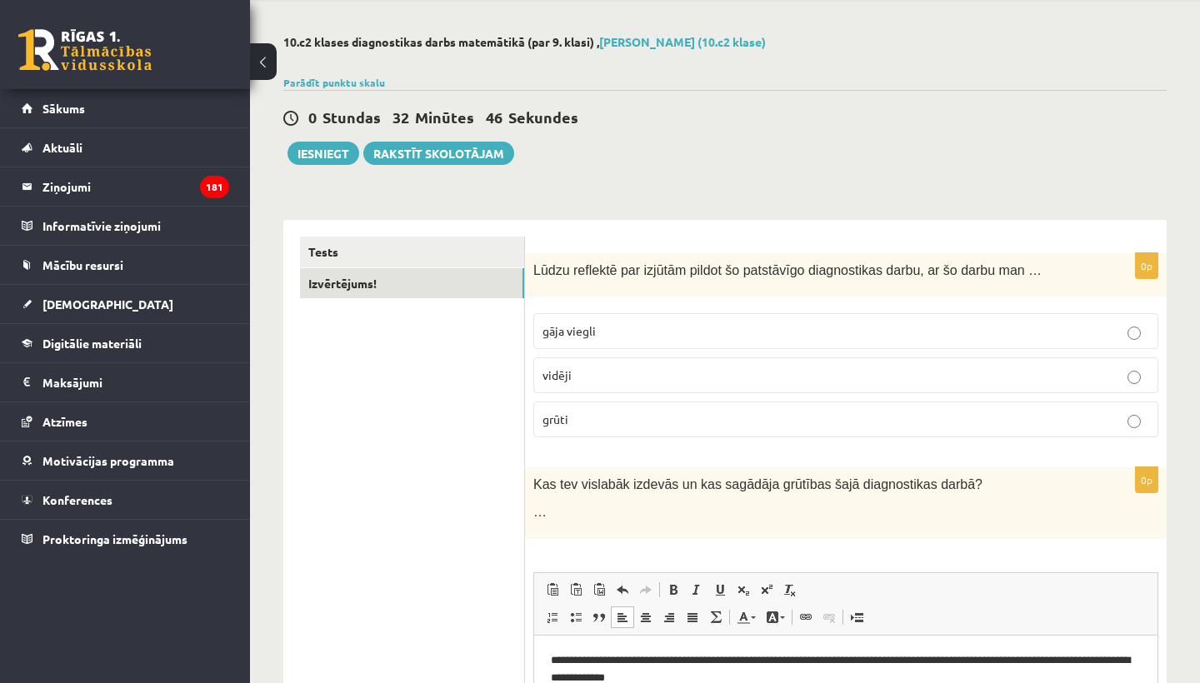
scroll to position [63, 0]
click at [475, 248] on link "Tests" at bounding box center [412, 252] width 224 height 31
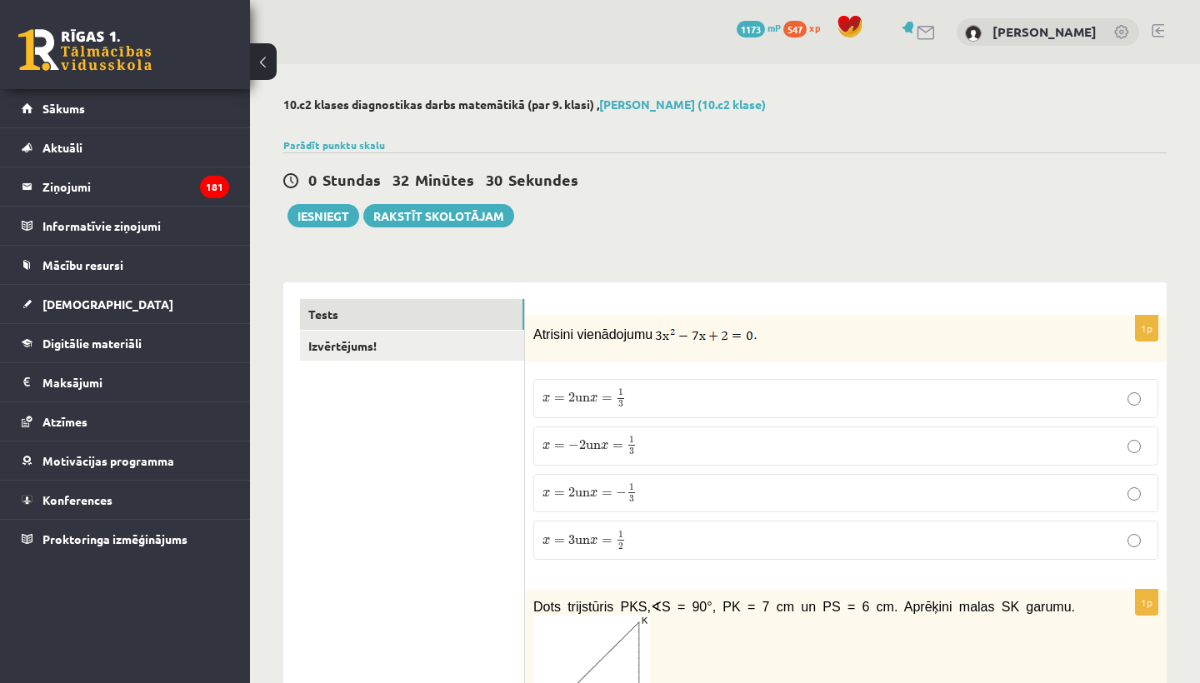
scroll to position [0, 0]
click at [322, 222] on button "Iesniegt" at bounding box center [324, 215] width 72 height 23
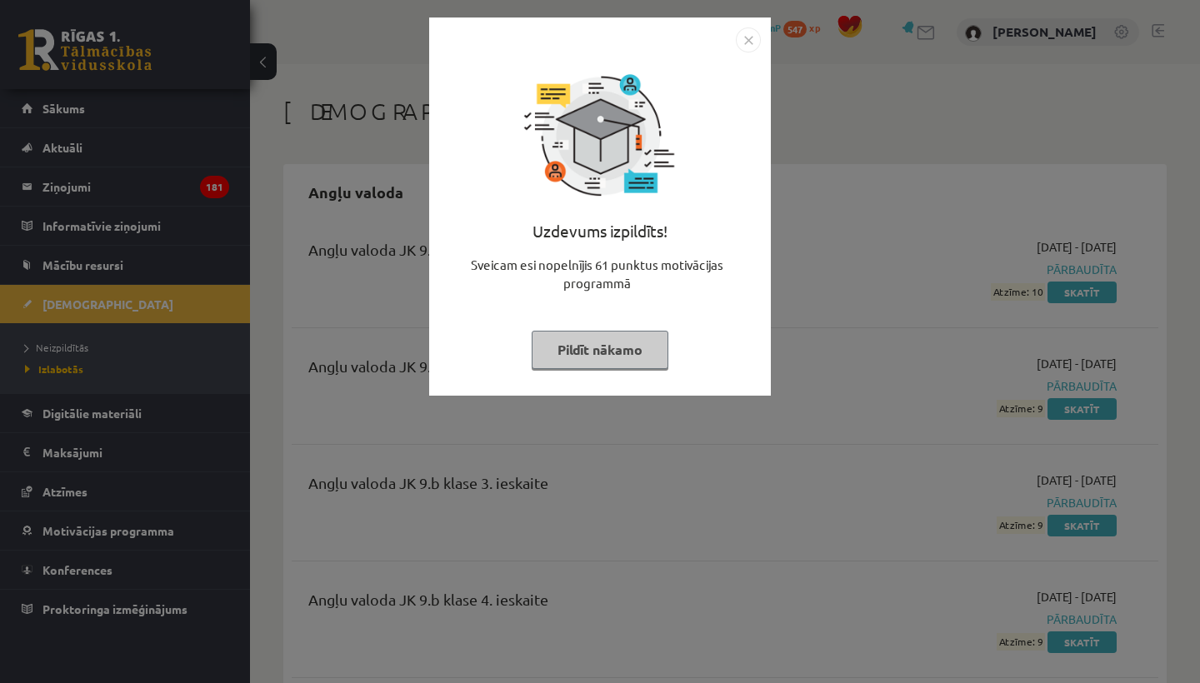
click at [746, 45] on img "Close" at bounding box center [748, 40] width 25 height 25
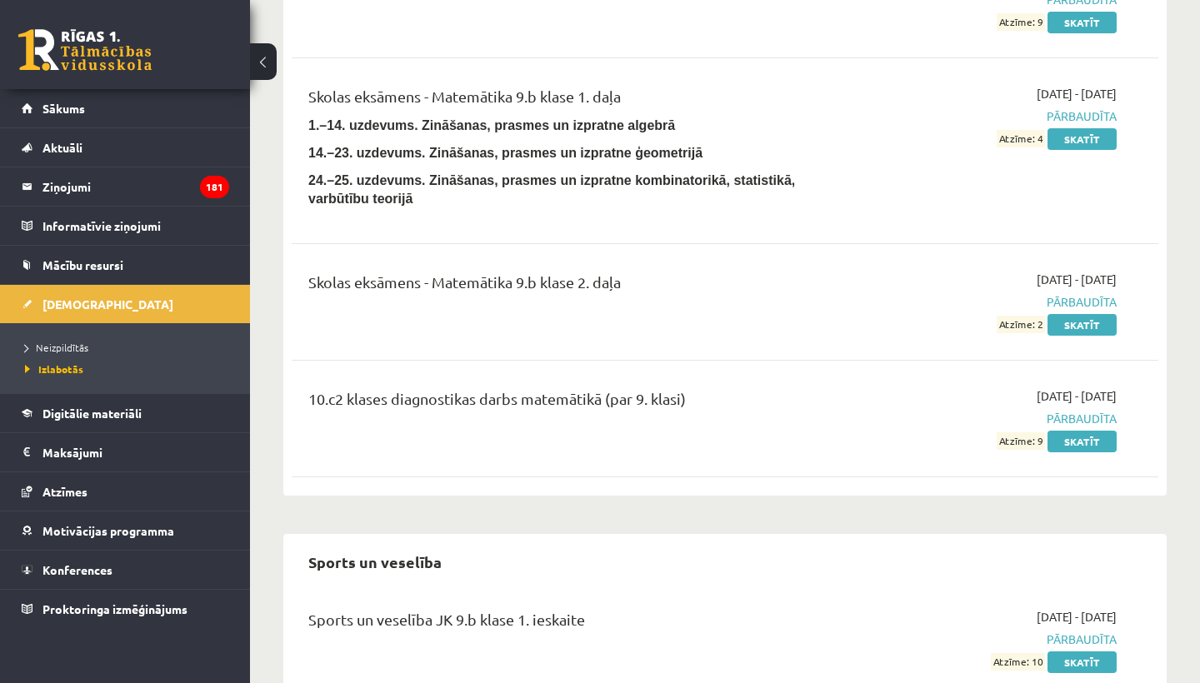
scroll to position [6845, 0]
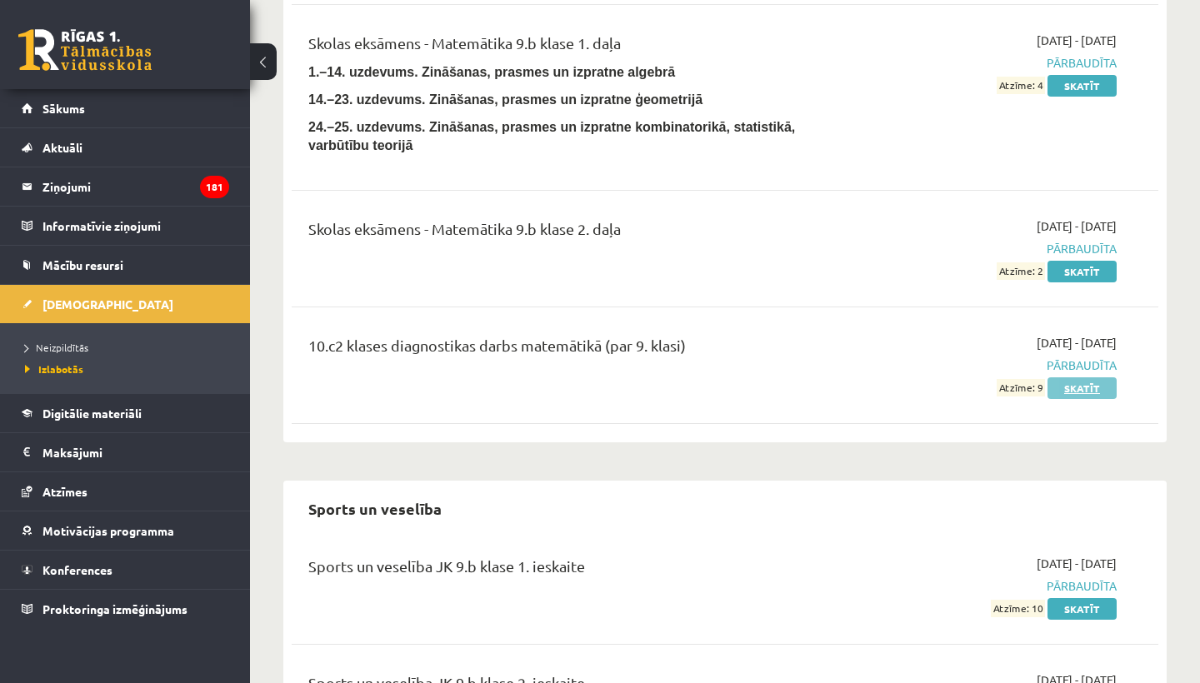
click at [1075, 386] on link "Skatīt" at bounding box center [1082, 389] width 69 height 22
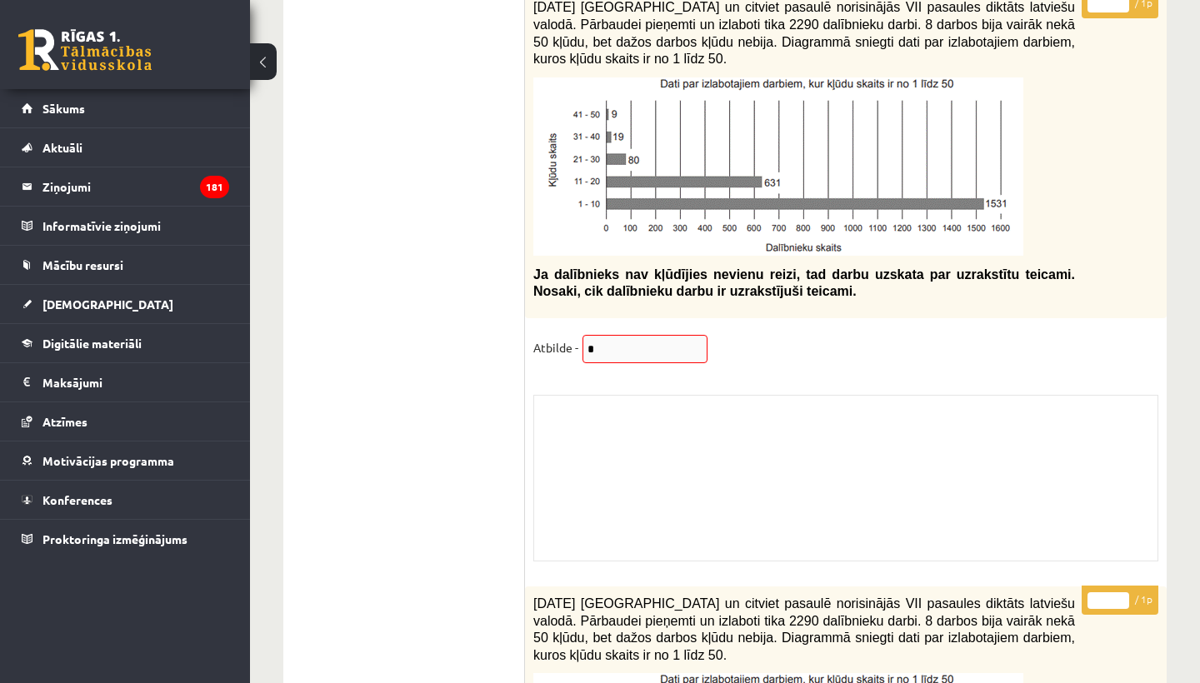
scroll to position [11682, 0]
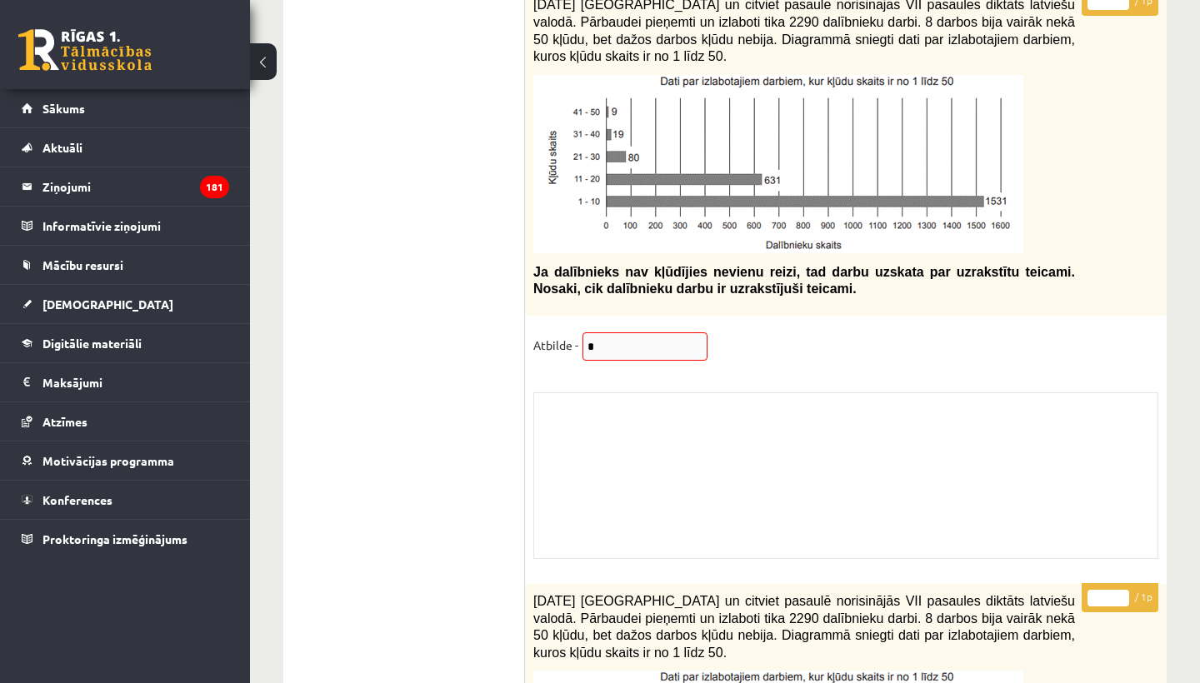
click at [655, 347] on input "*" at bounding box center [645, 347] width 125 height 28
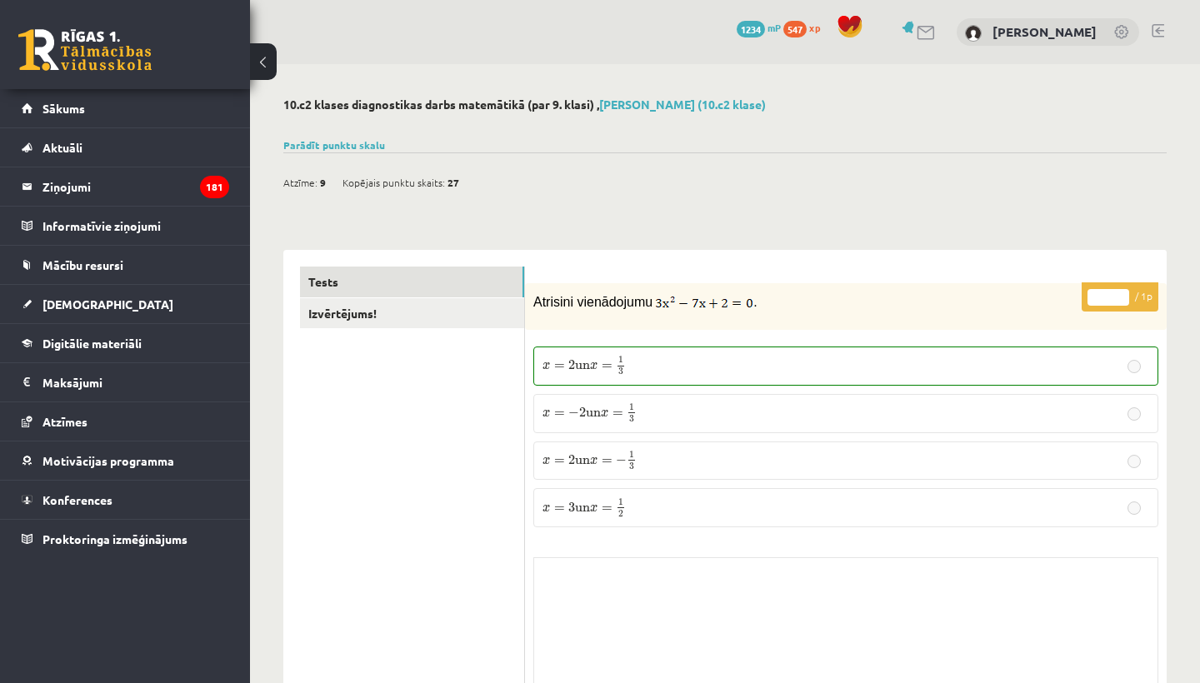
scroll to position [0, 0]
click at [428, 311] on link "Izvērtējums!" at bounding box center [412, 313] width 224 height 31
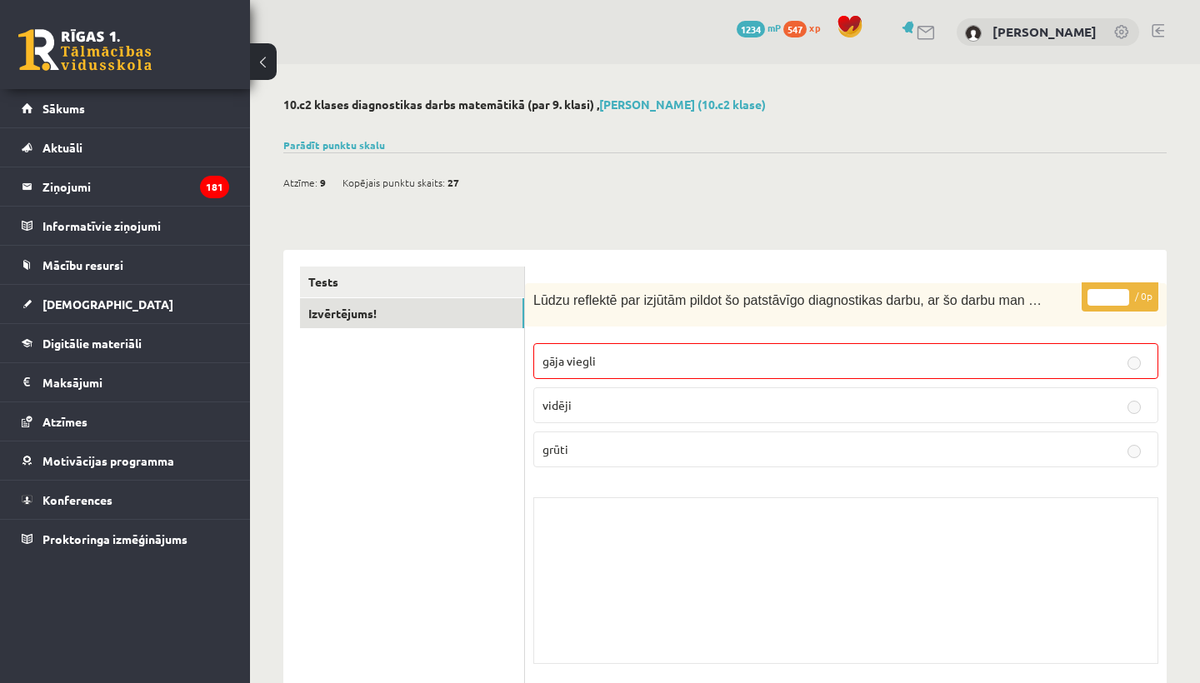
click at [262, 58] on button at bounding box center [263, 61] width 27 height 37
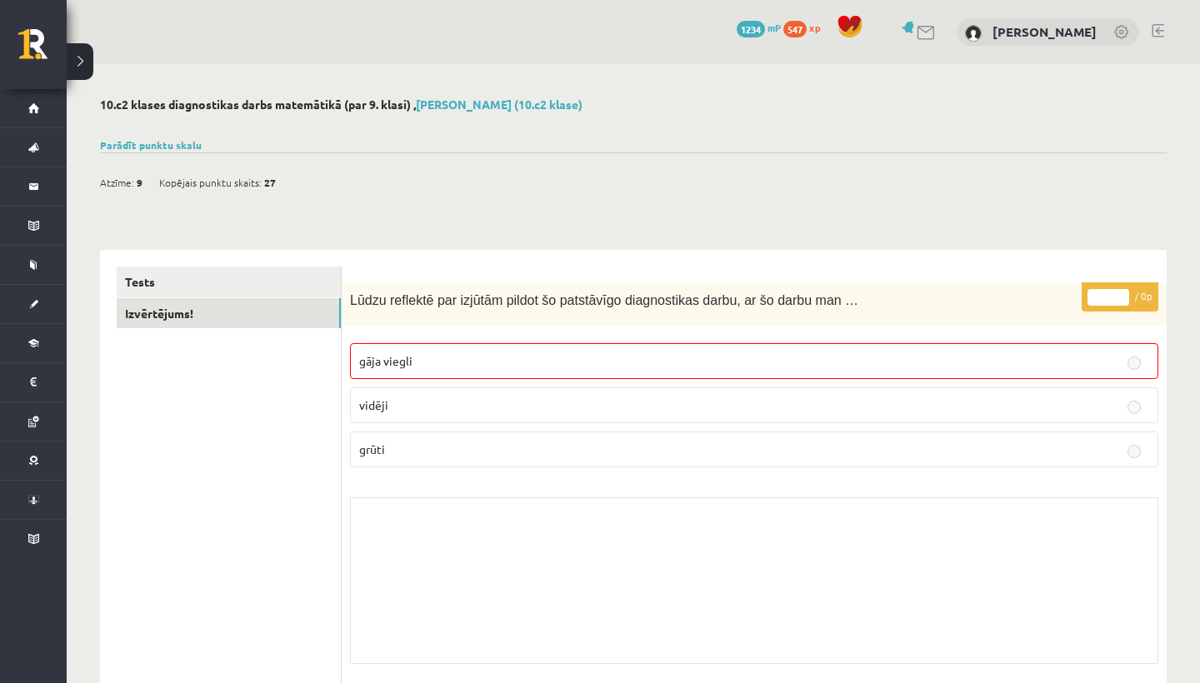
click at [76, 63] on button at bounding box center [80, 61] width 27 height 37
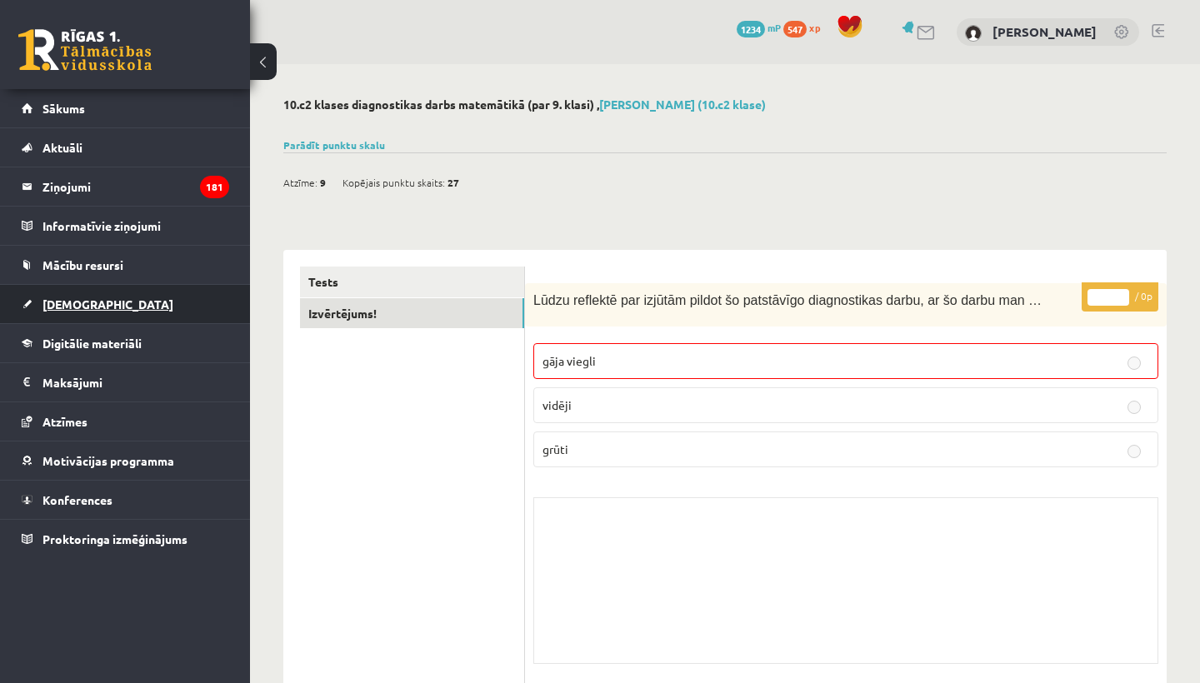
click at [66, 308] on span "[DEMOGRAPHIC_DATA]" at bounding box center [108, 304] width 131 height 15
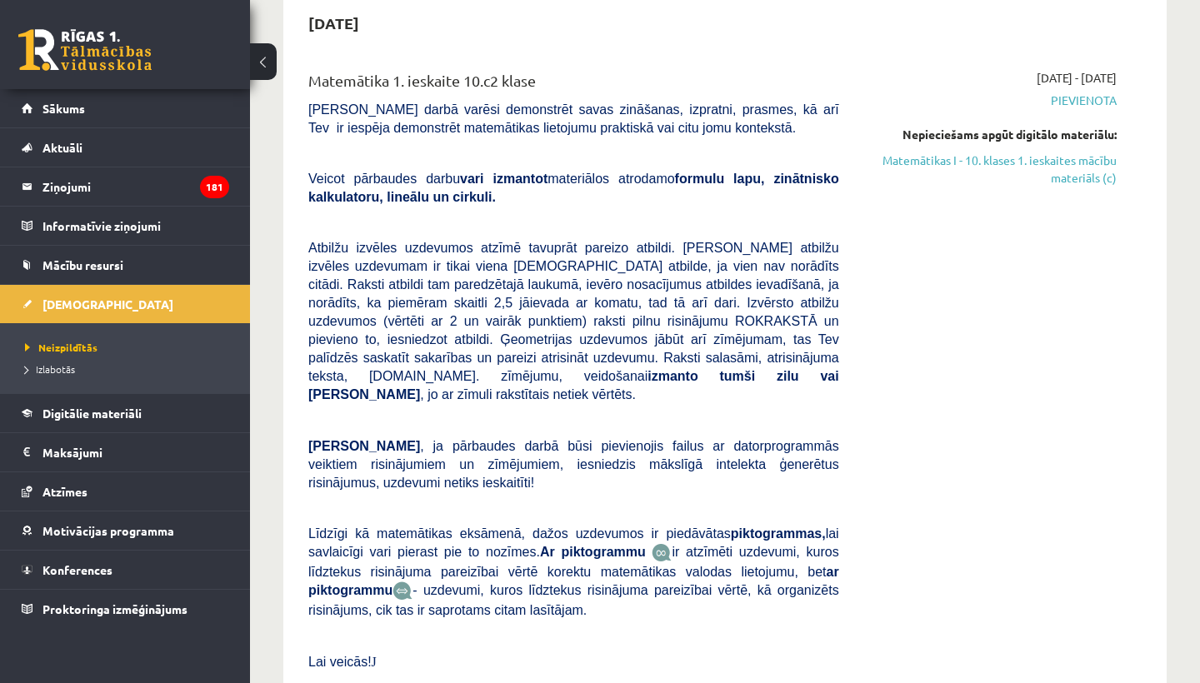
scroll to position [73, 0]
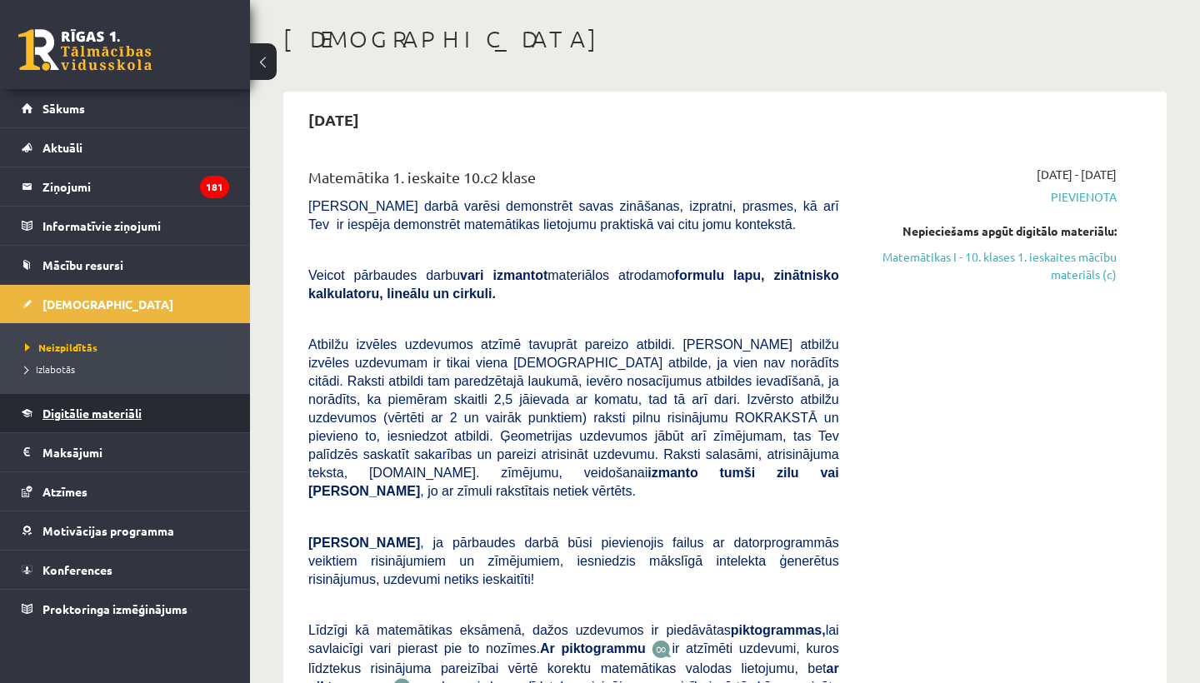
click at [103, 413] on span "Digitālie materiāli" at bounding box center [92, 413] width 99 height 15
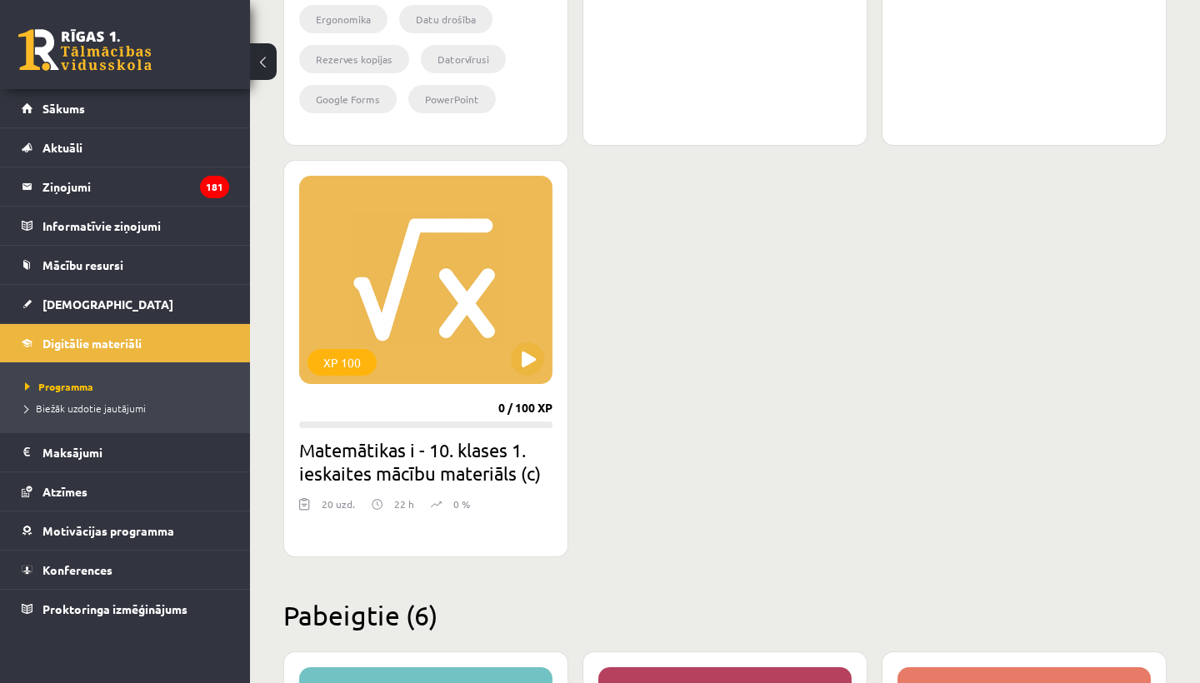
scroll to position [1799, 0]
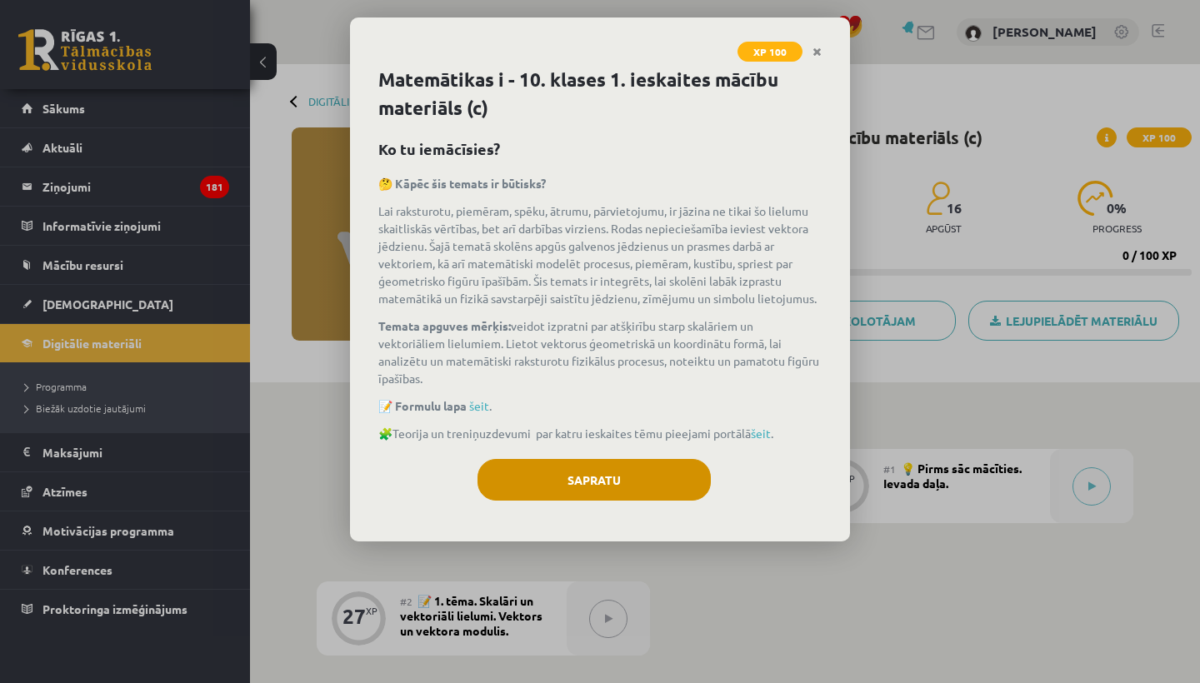
click at [594, 484] on button "Sapratu" at bounding box center [594, 480] width 233 height 42
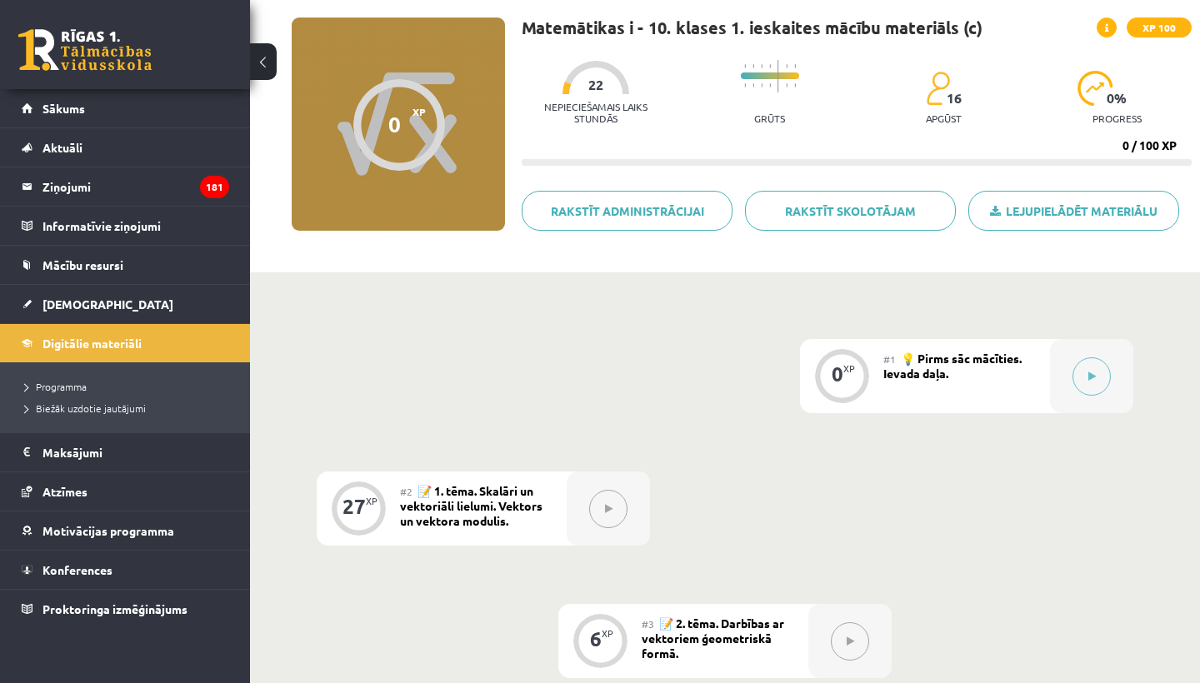
scroll to position [129, 0]
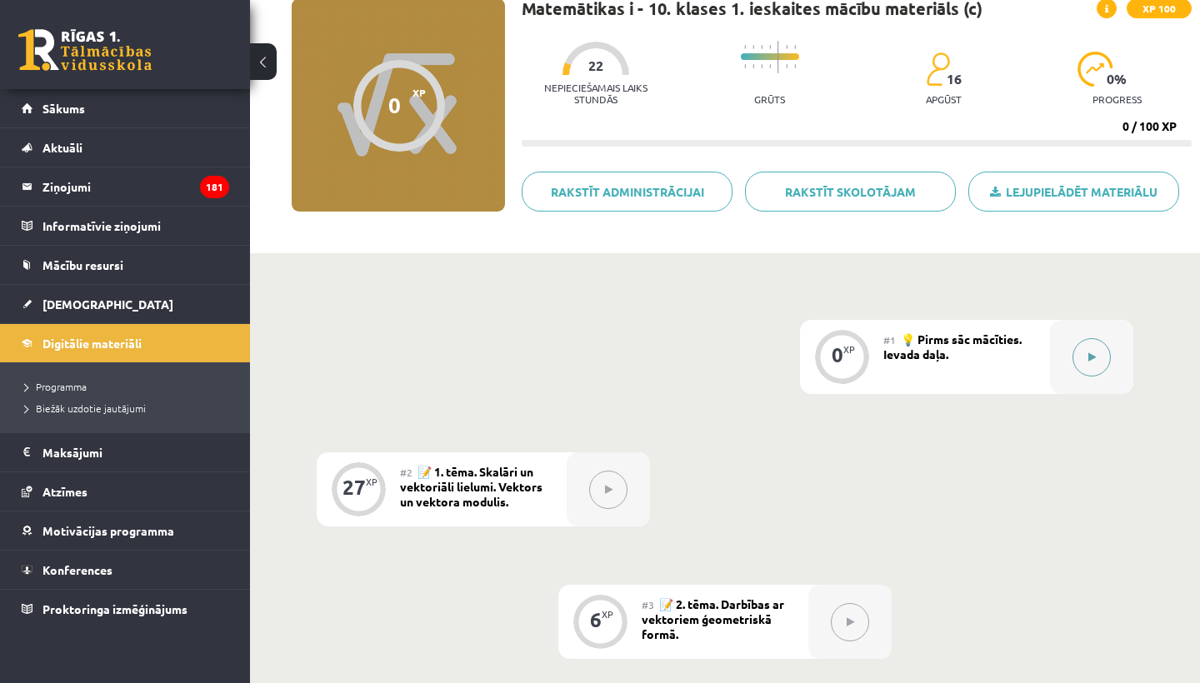
click at [1083, 360] on button at bounding box center [1092, 357] width 38 height 38
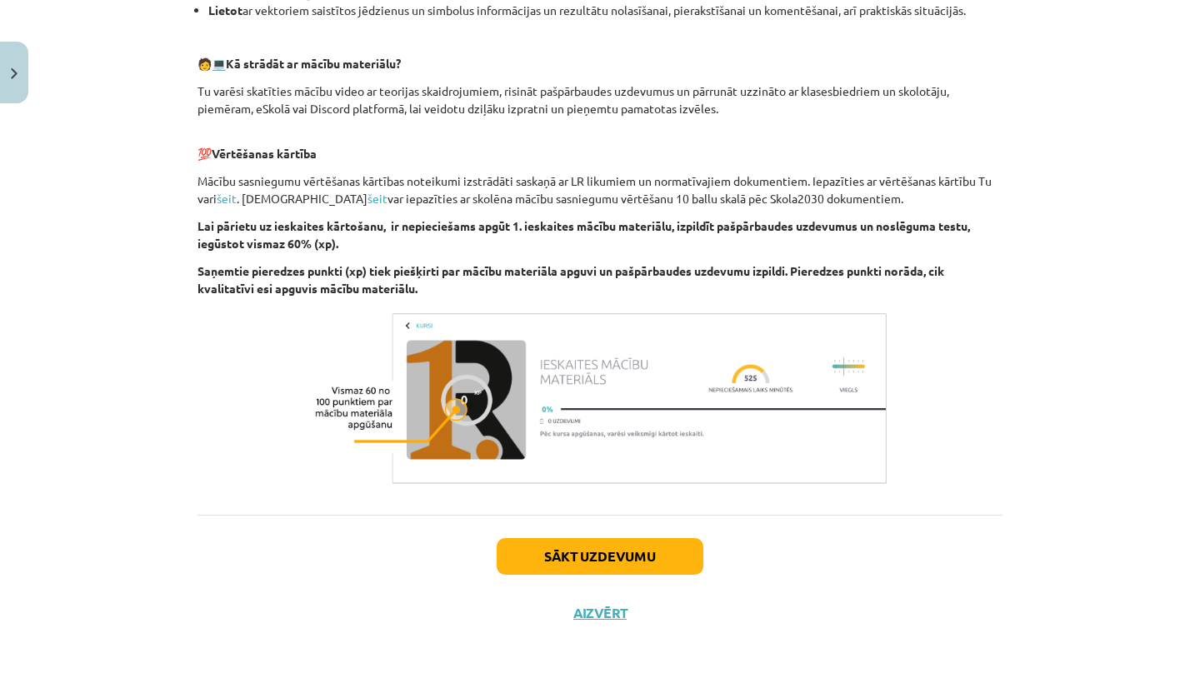
scroll to position [805, 0]
click at [588, 558] on button "Sākt uzdevumu" at bounding box center [600, 556] width 207 height 37
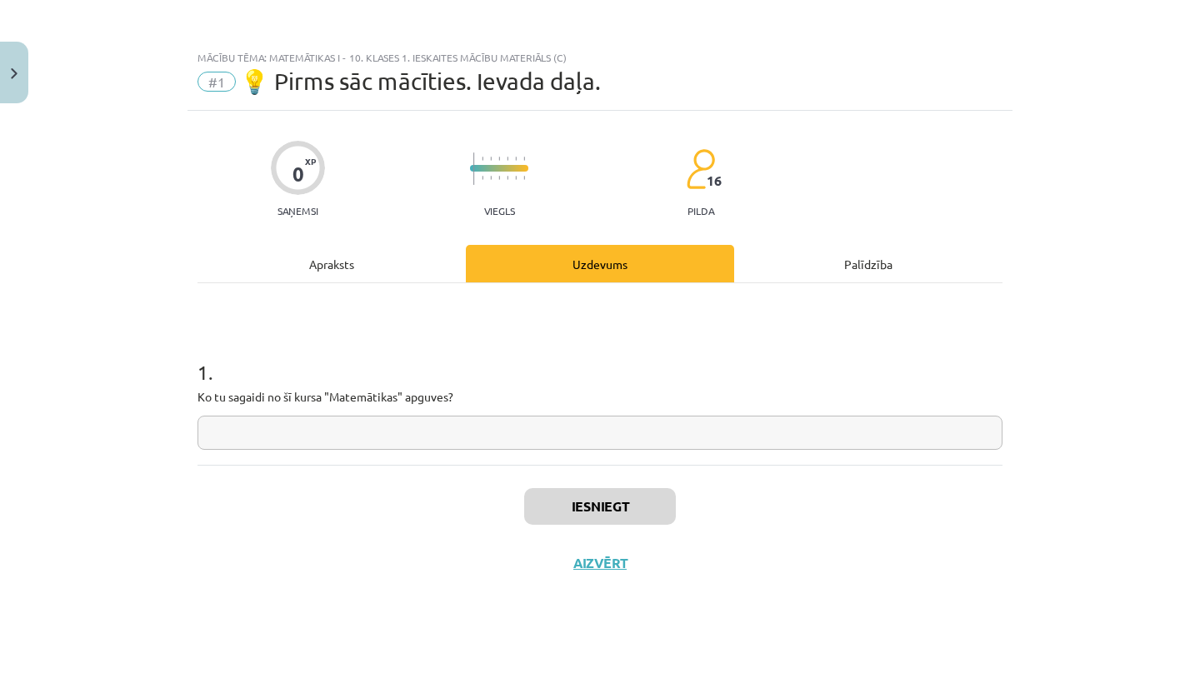
scroll to position [0, 0]
click at [443, 436] on input "text" at bounding box center [600, 433] width 805 height 34
click at [280, 438] on input "**********" at bounding box center [600, 433] width 805 height 34
click at [283, 436] on input "**********" at bounding box center [600, 433] width 805 height 34
click at [324, 433] on input "**********" at bounding box center [600, 433] width 805 height 34
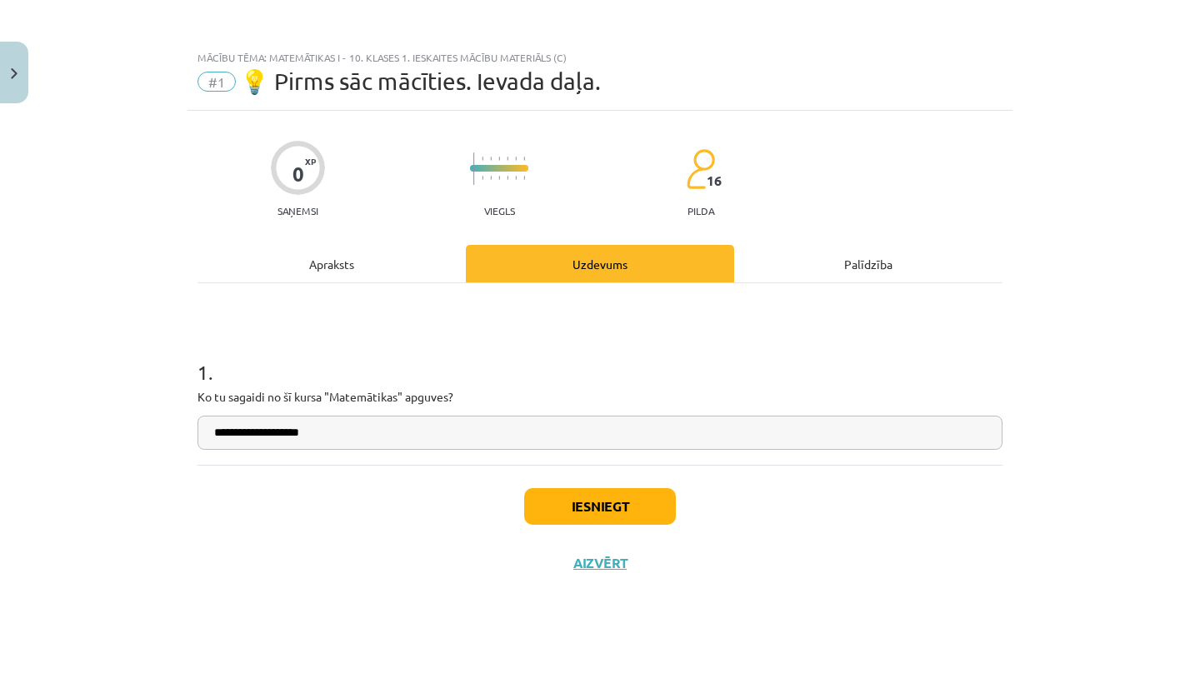
type input "**********"
click at [590, 511] on button "Iesniegt" at bounding box center [600, 506] width 152 height 37
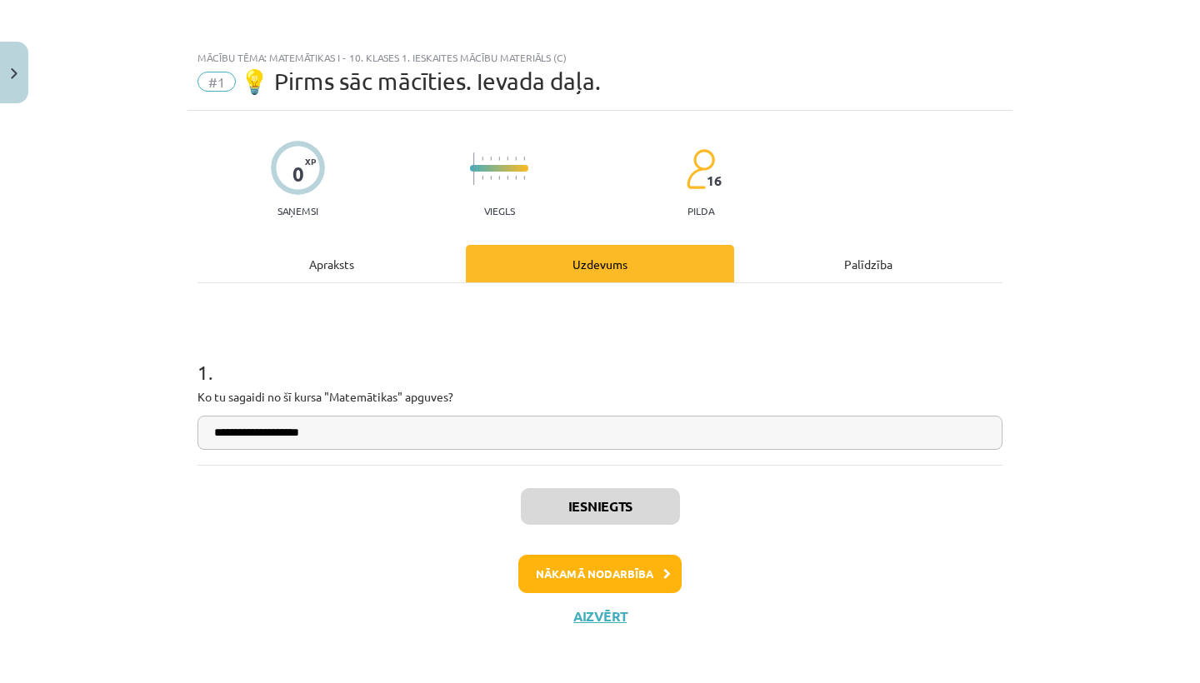
click at [595, 573] on button "Nākamā nodarbība" at bounding box center [599, 574] width 163 height 38
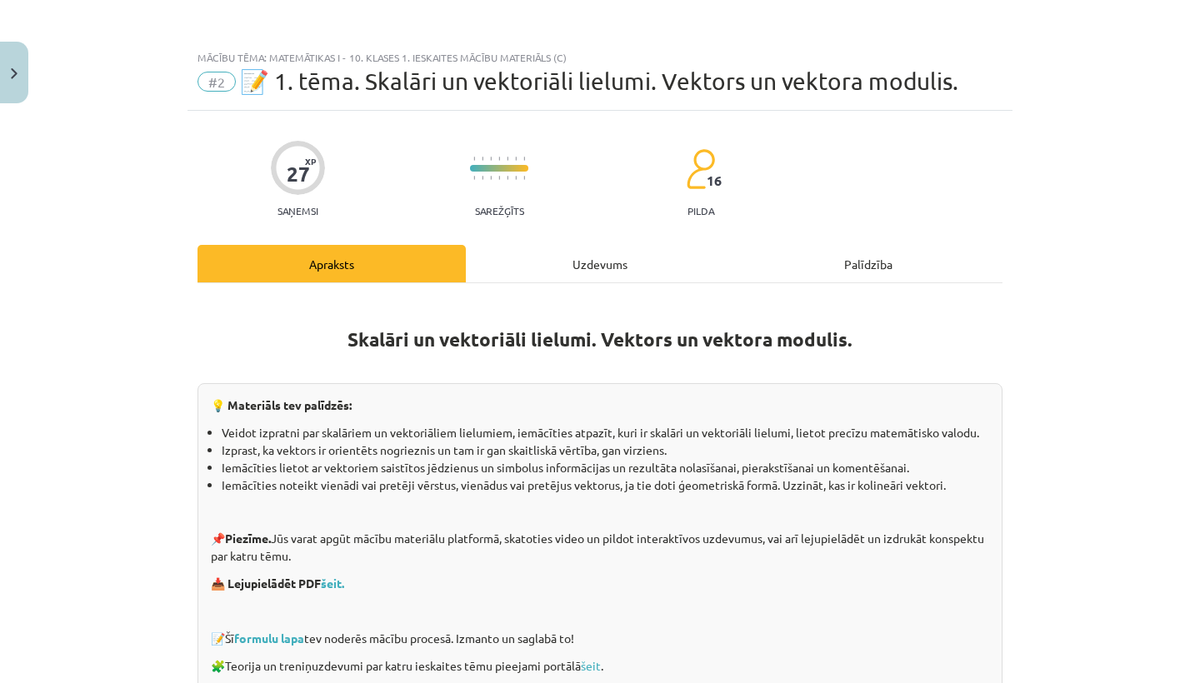
click at [577, 268] on div "Uzdevums" at bounding box center [600, 264] width 268 height 38
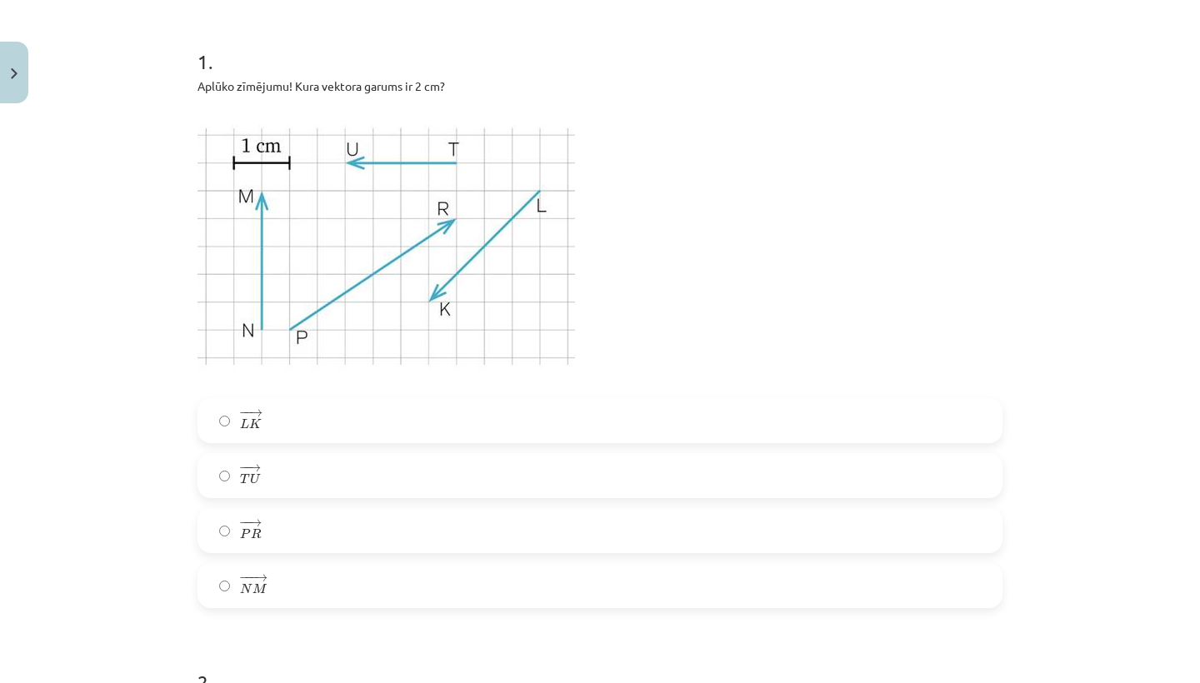
scroll to position [312, 0]
click at [368, 473] on label "− − → T U T U →" at bounding box center [600, 475] width 802 height 42
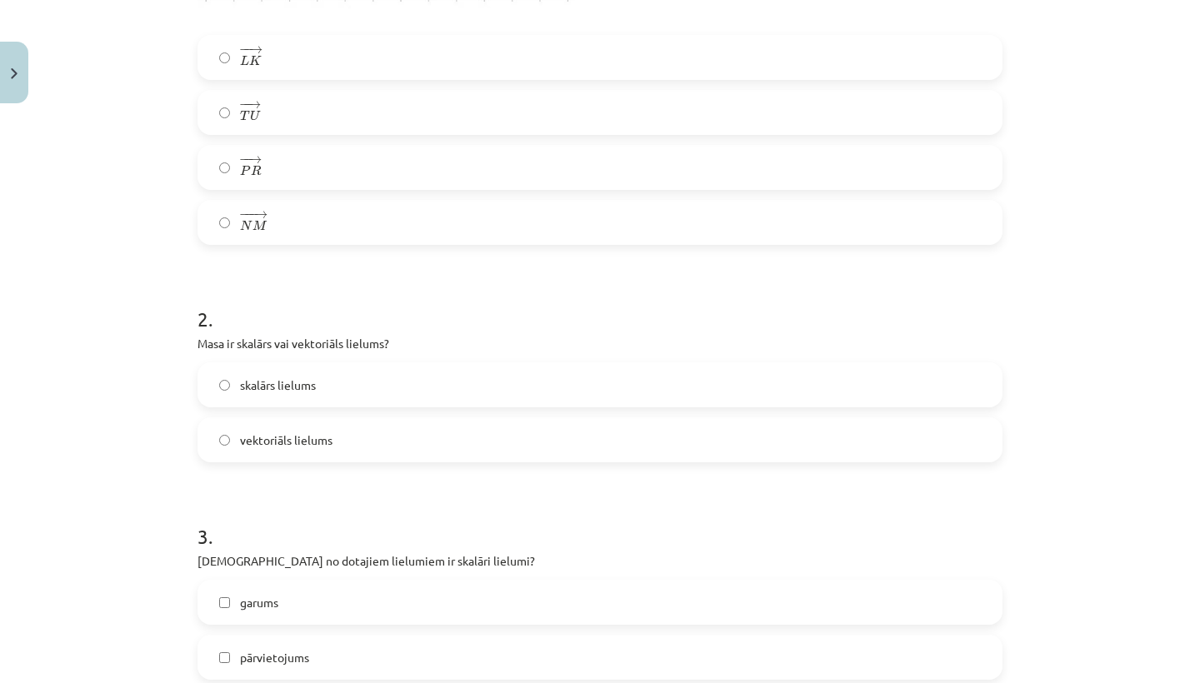
scroll to position [680, 0]
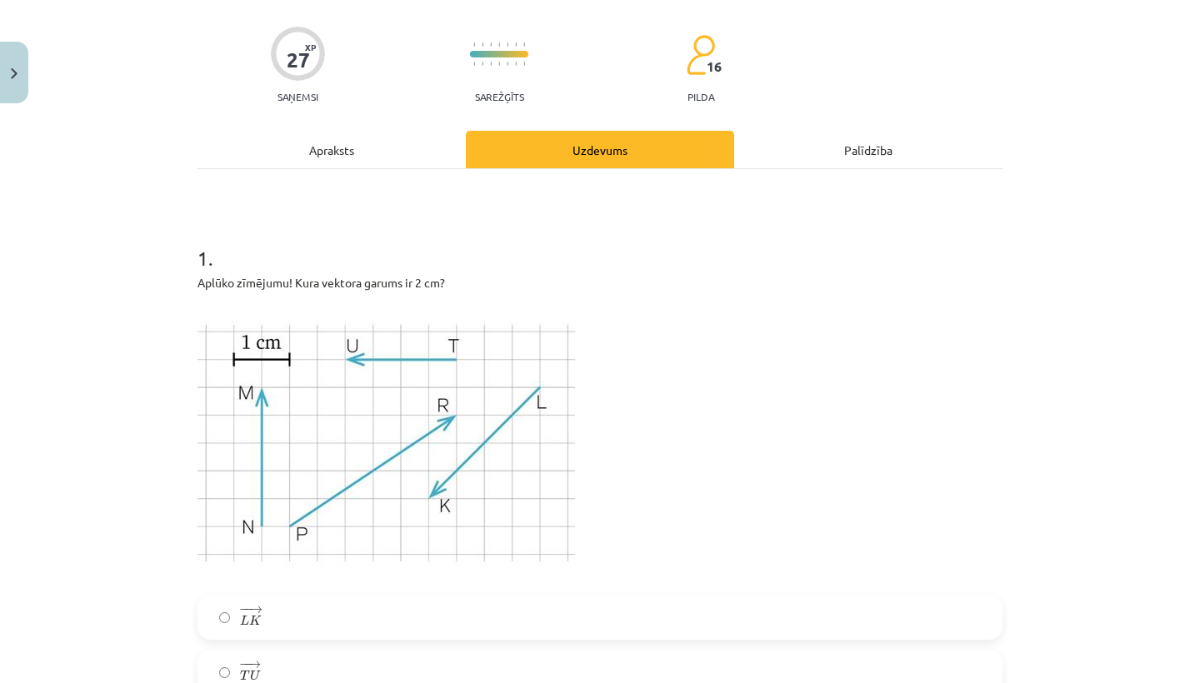
click at [356, 162] on div "Apraksts" at bounding box center [332, 150] width 268 height 38
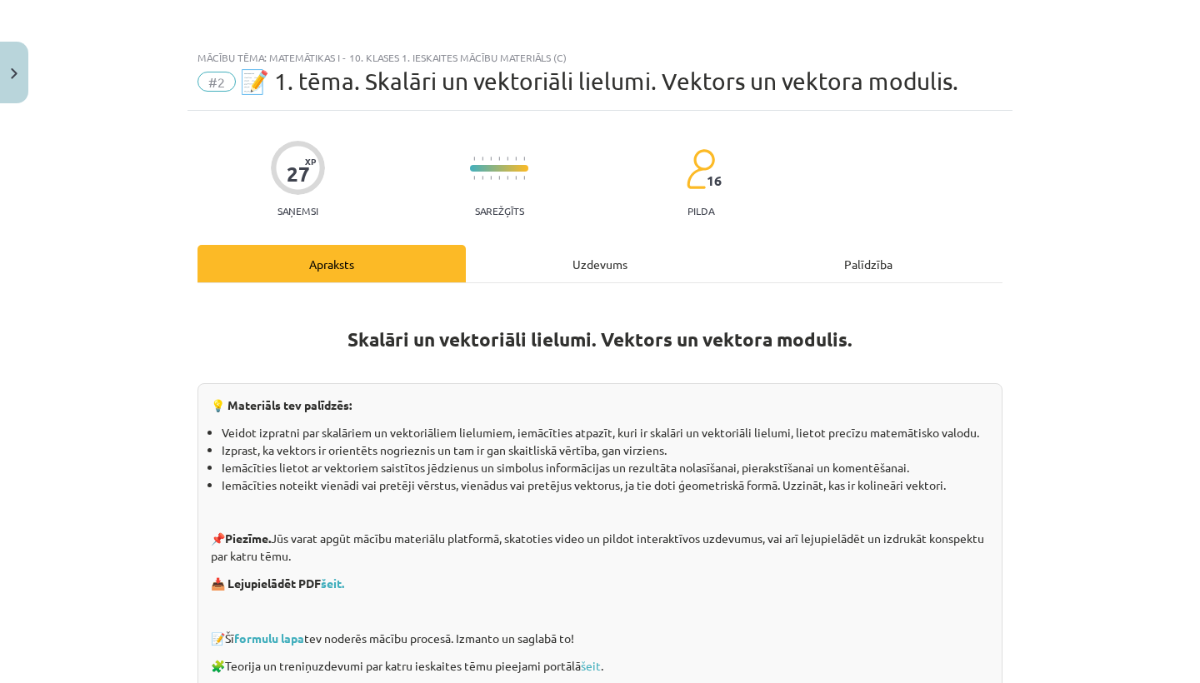
scroll to position [0, 0]
click at [590, 267] on div "Uzdevums" at bounding box center [600, 264] width 268 height 38
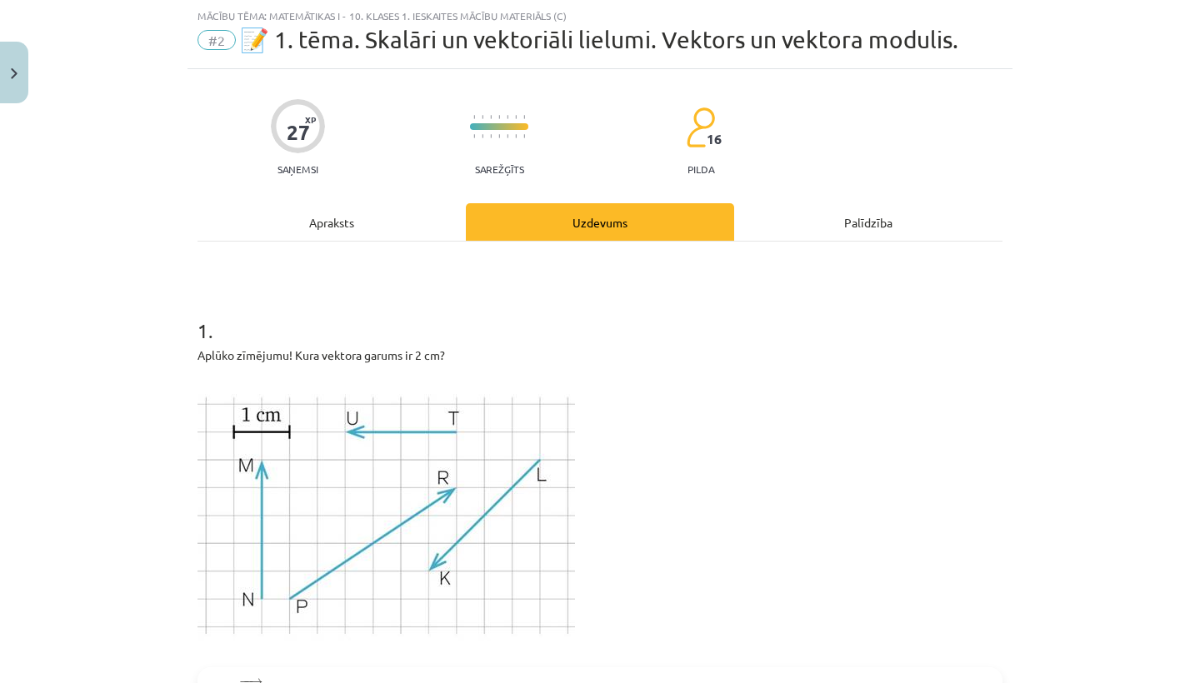
click at [352, 223] on div "Apraksts" at bounding box center [332, 222] width 268 height 38
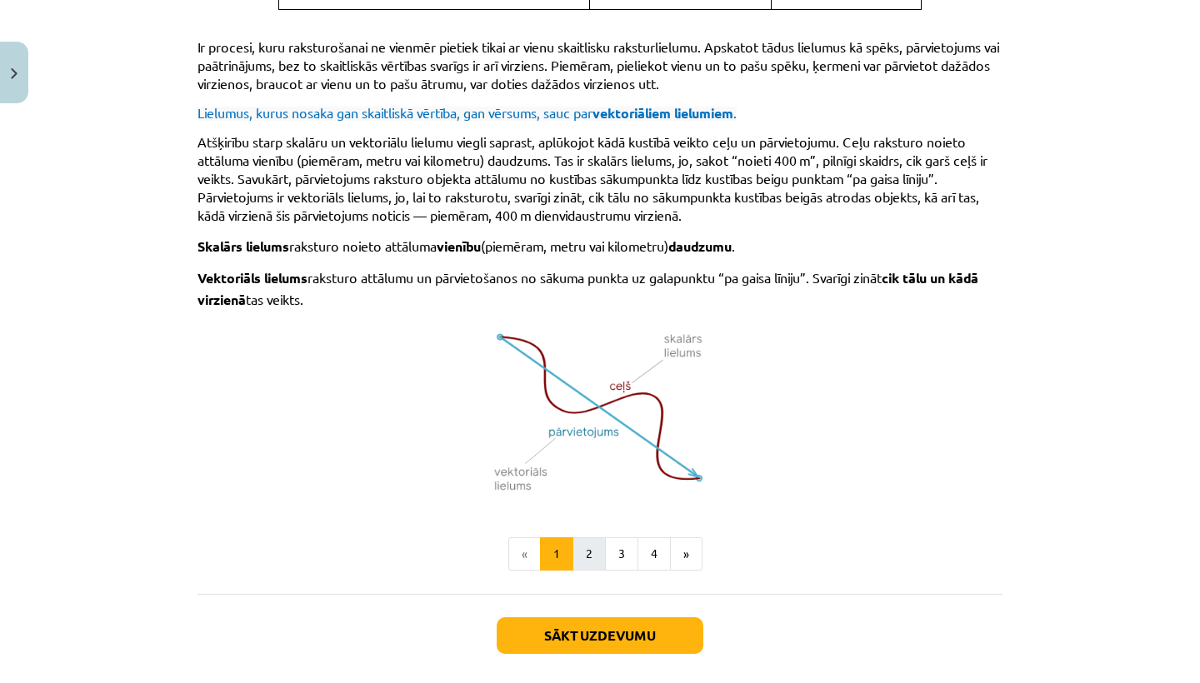
click at [589, 548] on button "2" at bounding box center [589, 554] width 33 height 33
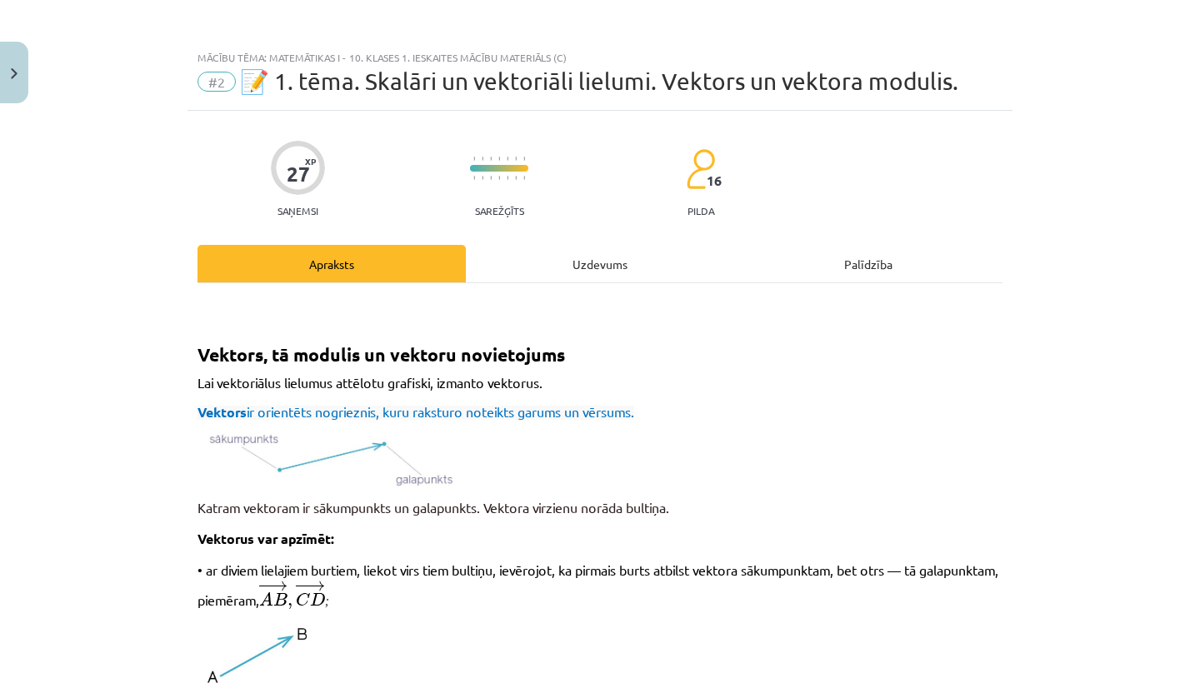
scroll to position [0, 0]
click at [596, 269] on div "Uzdevums" at bounding box center [600, 264] width 268 height 38
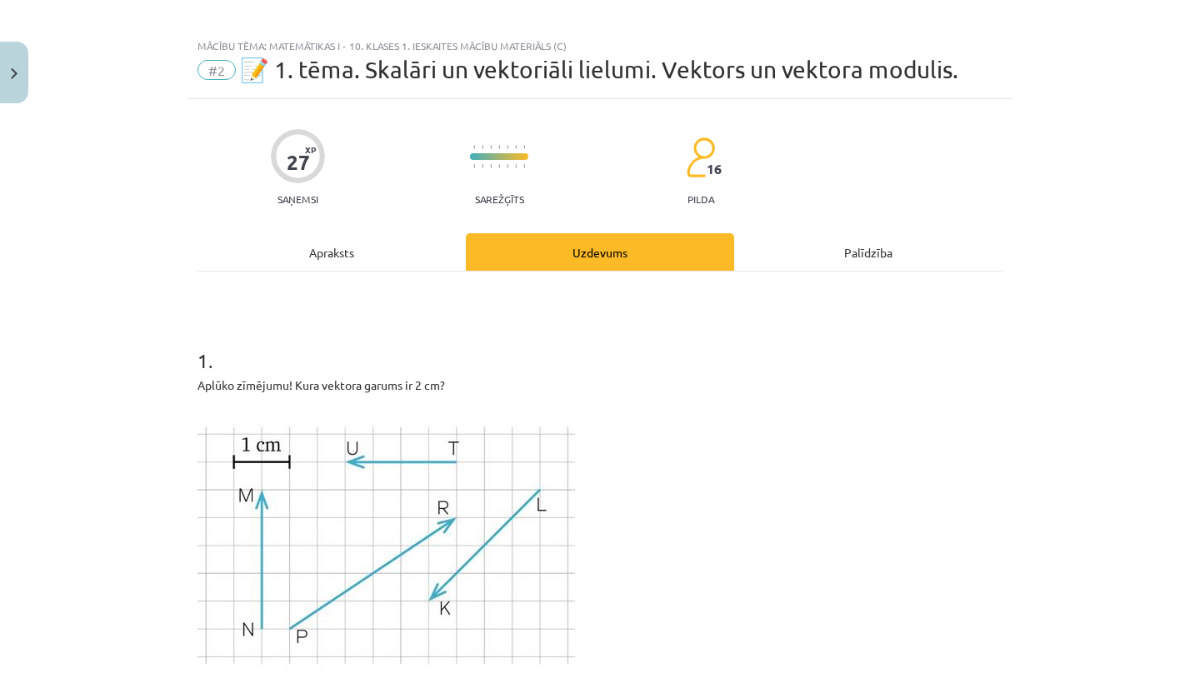
scroll to position [6, 0]
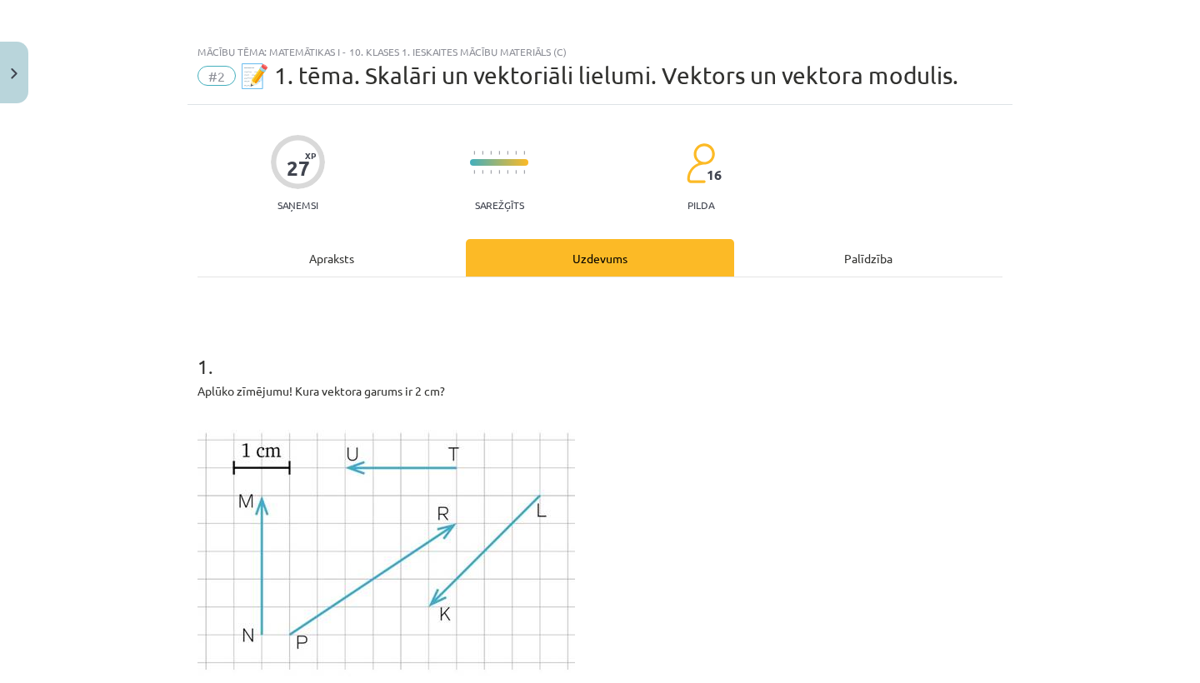
click at [361, 273] on div "Apraksts" at bounding box center [332, 258] width 268 height 38
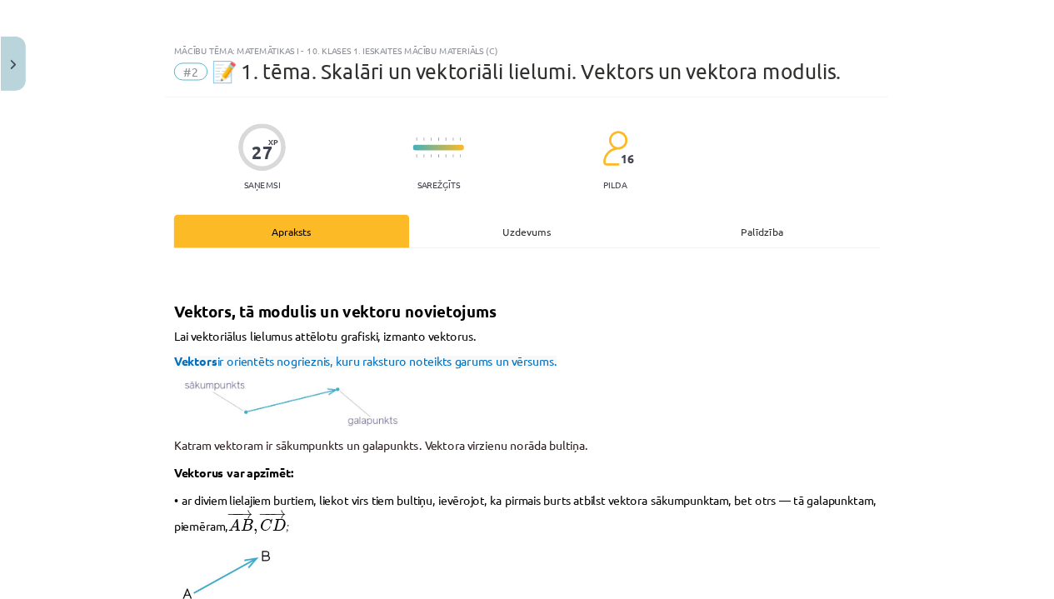
scroll to position [0, 0]
